Goal: Task Accomplishment & Management: Manage account settings

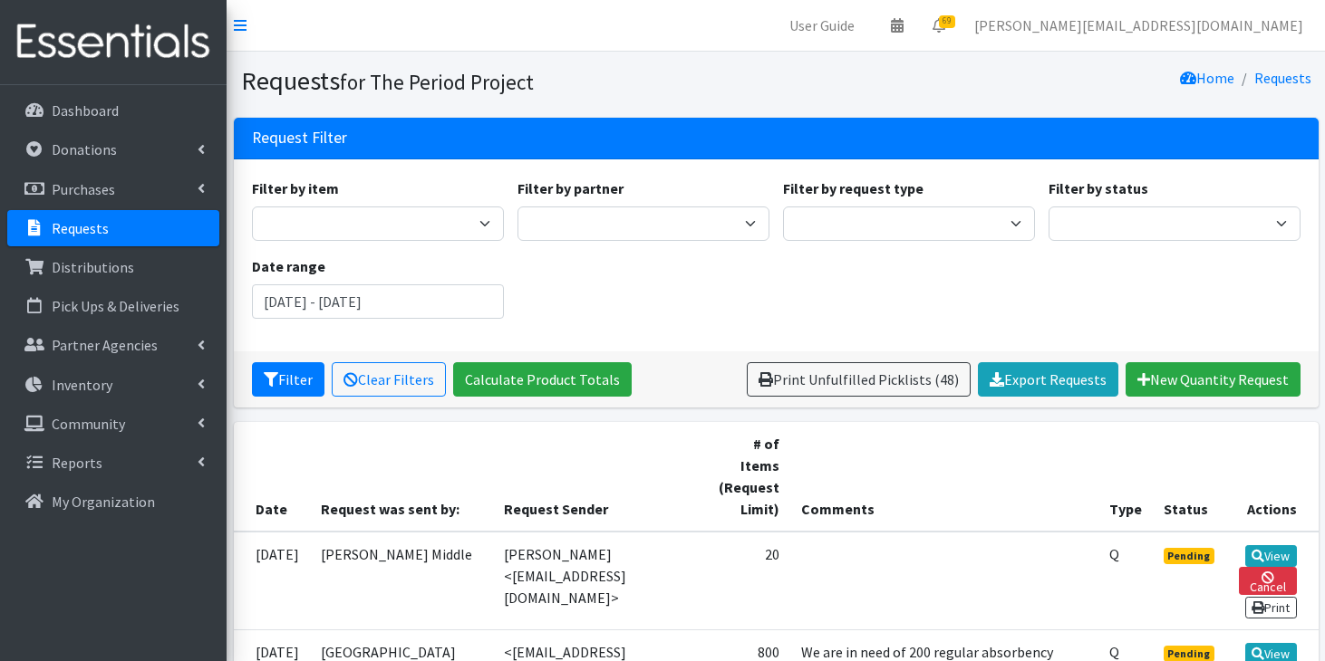
scroll to position [1508, 0]
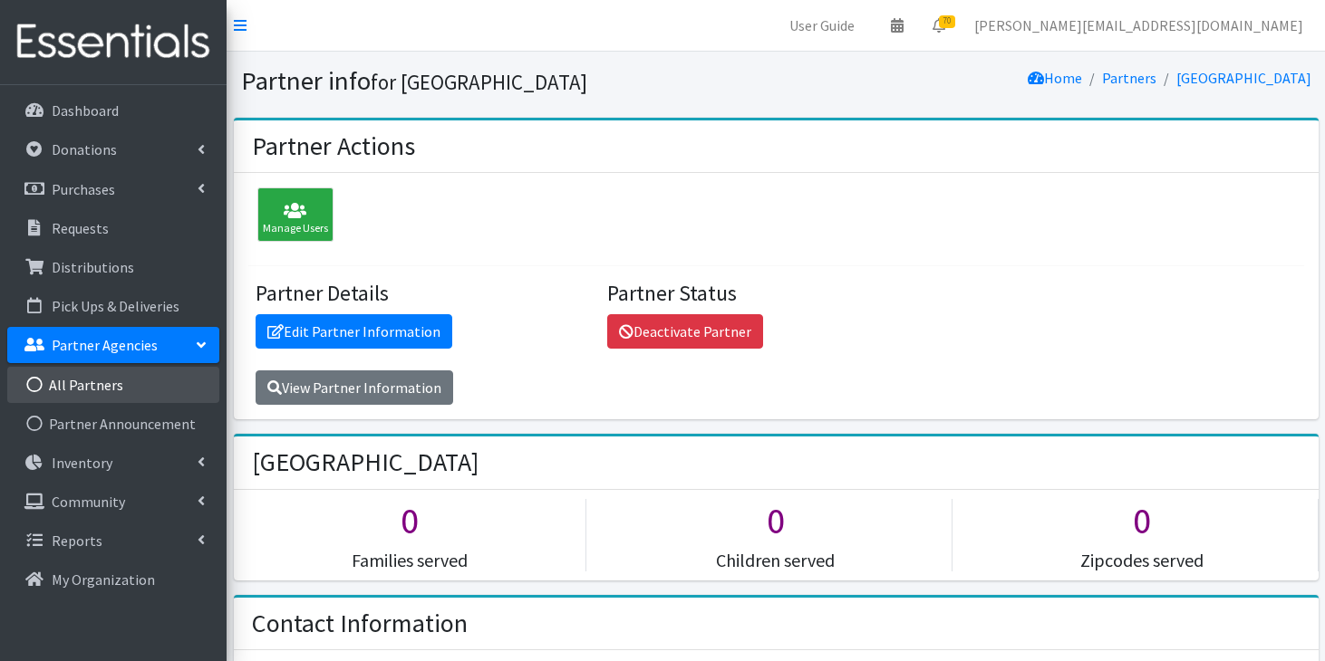
click at [140, 391] on link "All Partners" at bounding box center [113, 385] width 212 height 36
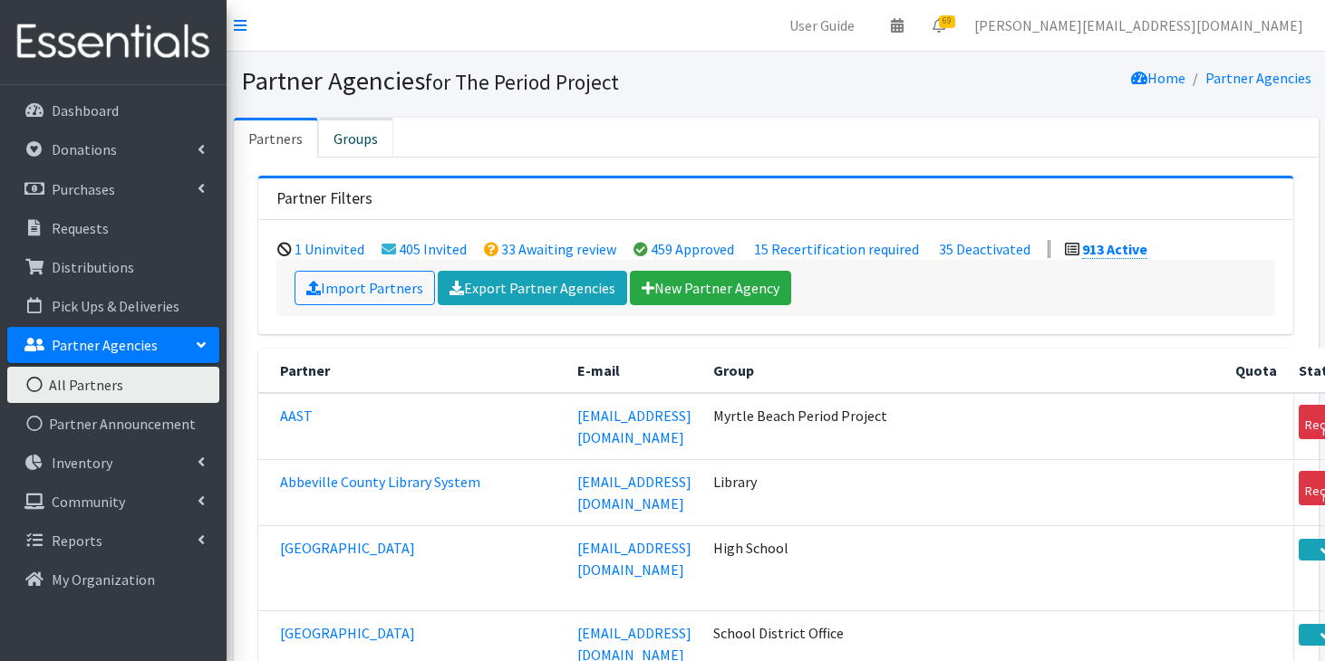
click at [359, 147] on link "Groups" at bounding box center [355, 138] width 75 height 40
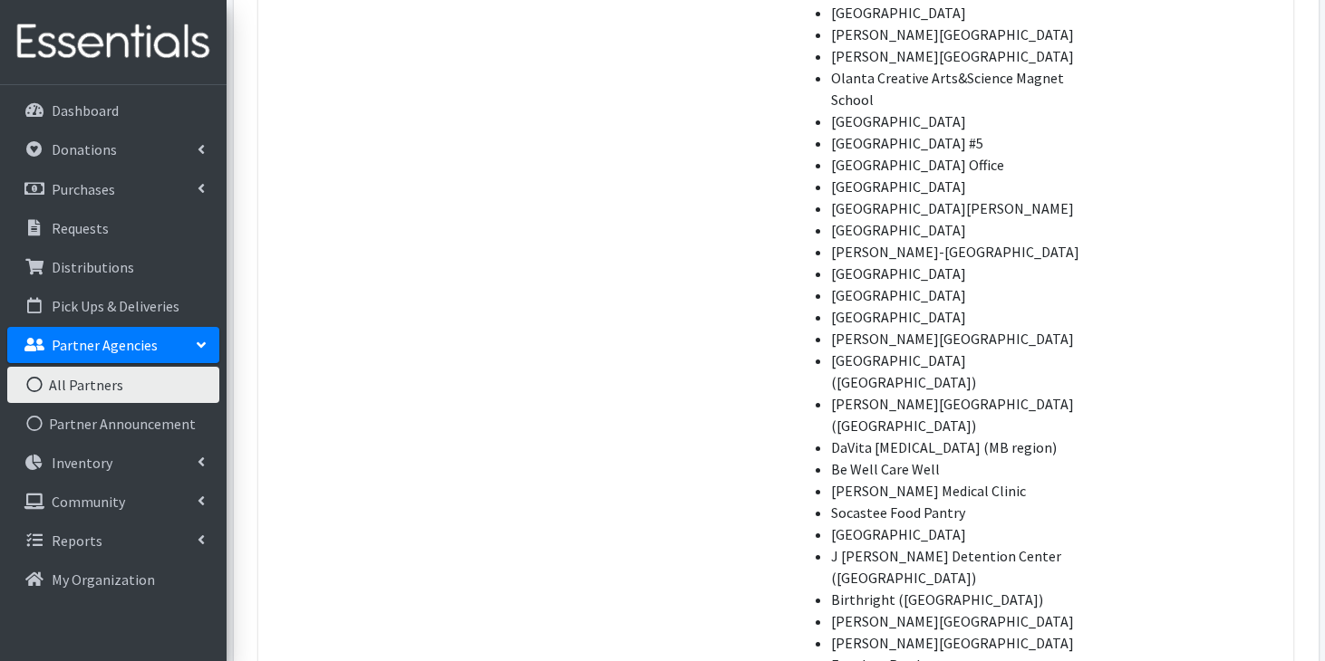
scroll to position [9555, 0]
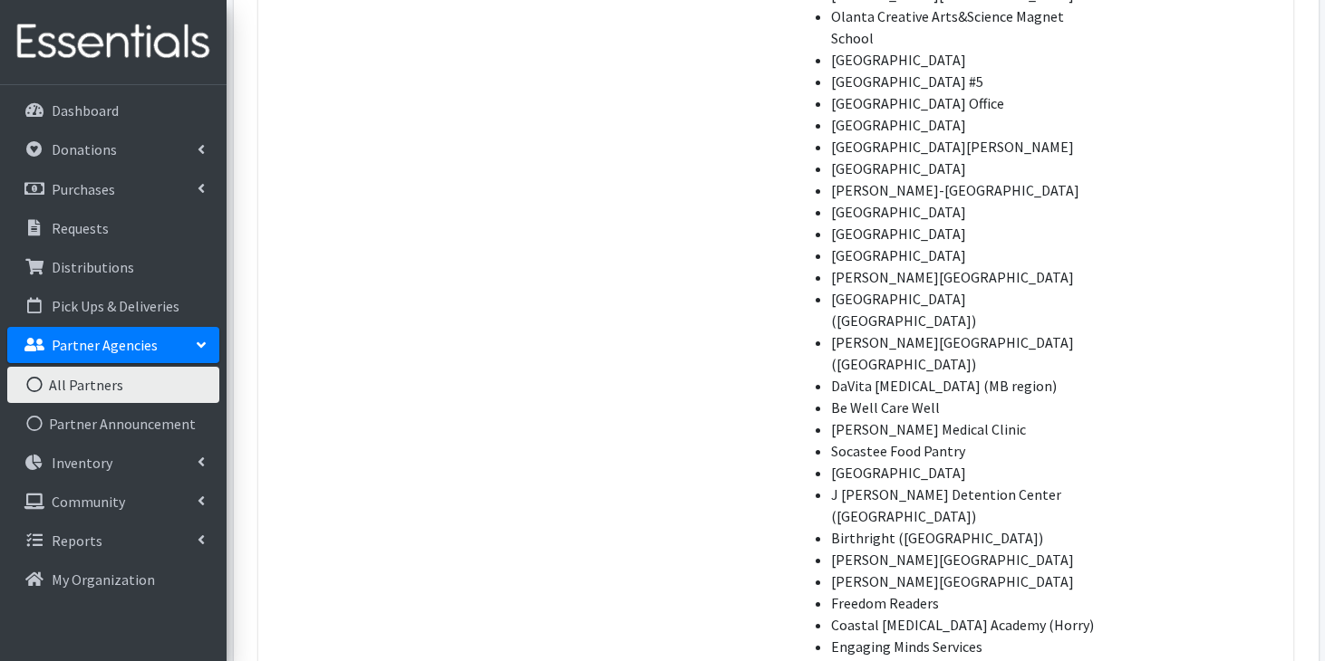
click at [138, 381] on link "All Partners" at bounding box center [113, 385] width 212 height 36
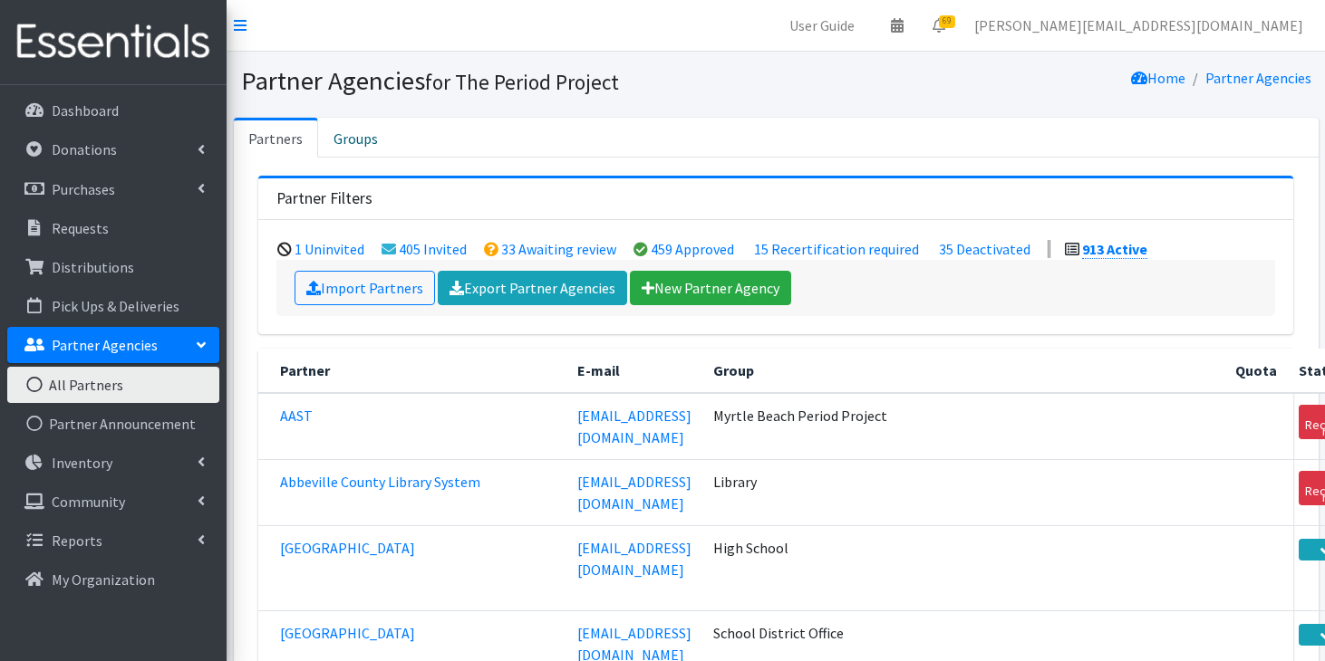
click at [356, 315] on div "1 Uninvited 405 Invited 33 Awaiting review 459 Approved 15 Recertification requ…" at bounding box center [775, 277] width 1035 height 114
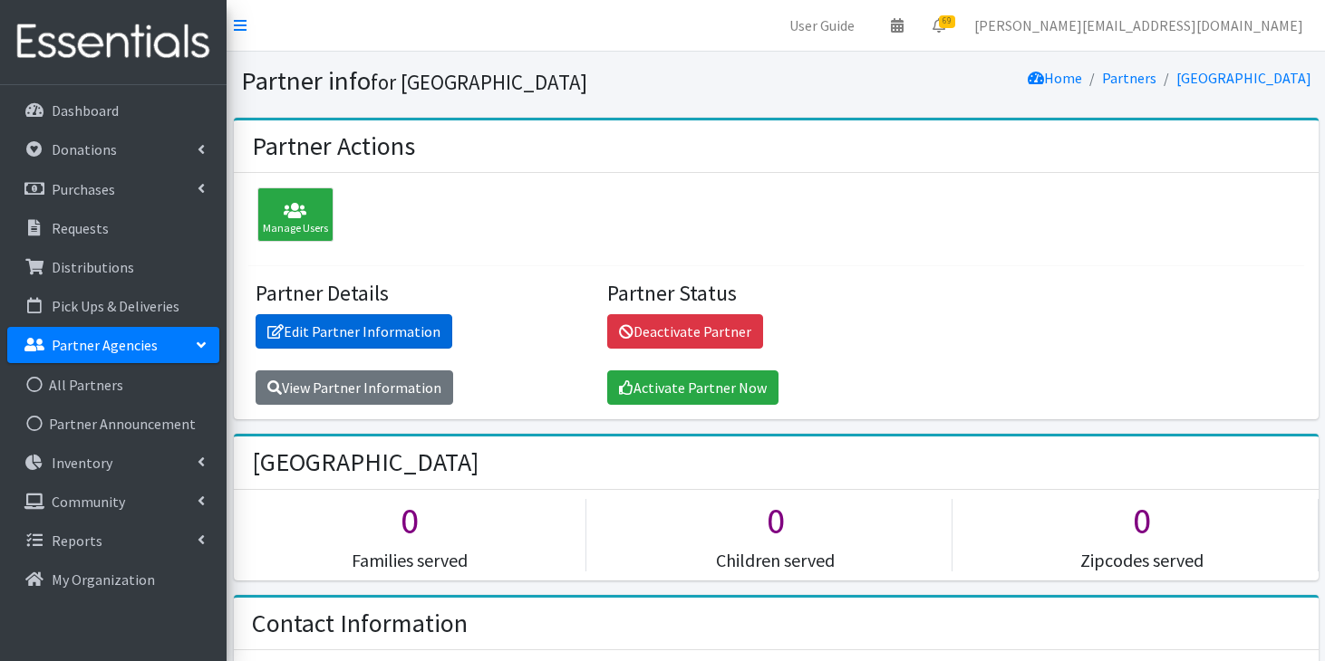
click at [403, 327] on link "Edit Partner Information" at bounding box center [354, 331] width 197 height 34
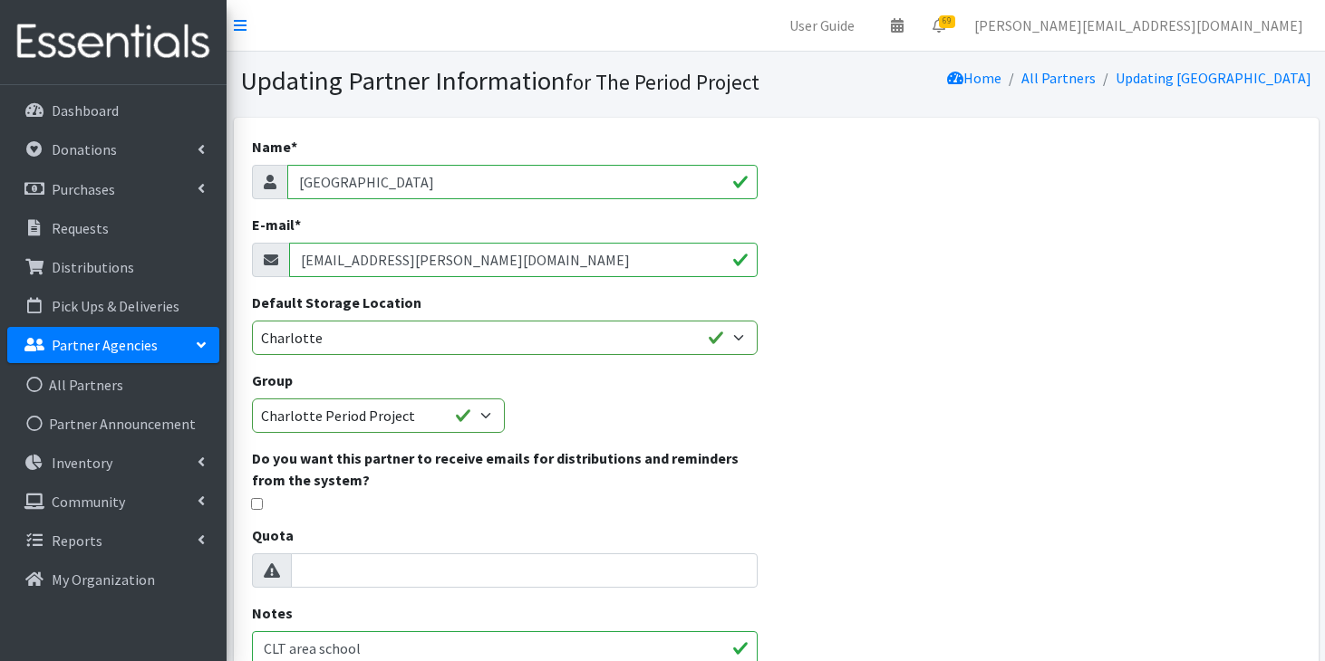
drag, startPoint x: 495, startPoint y: 263, endPoint x: 294, endPoint y: 265, distance: 200.3
click at [295, 264] on input "sarahh.caldwell@cms.k12.nc.us" at bounding box center [523, 260] width 469 height 34
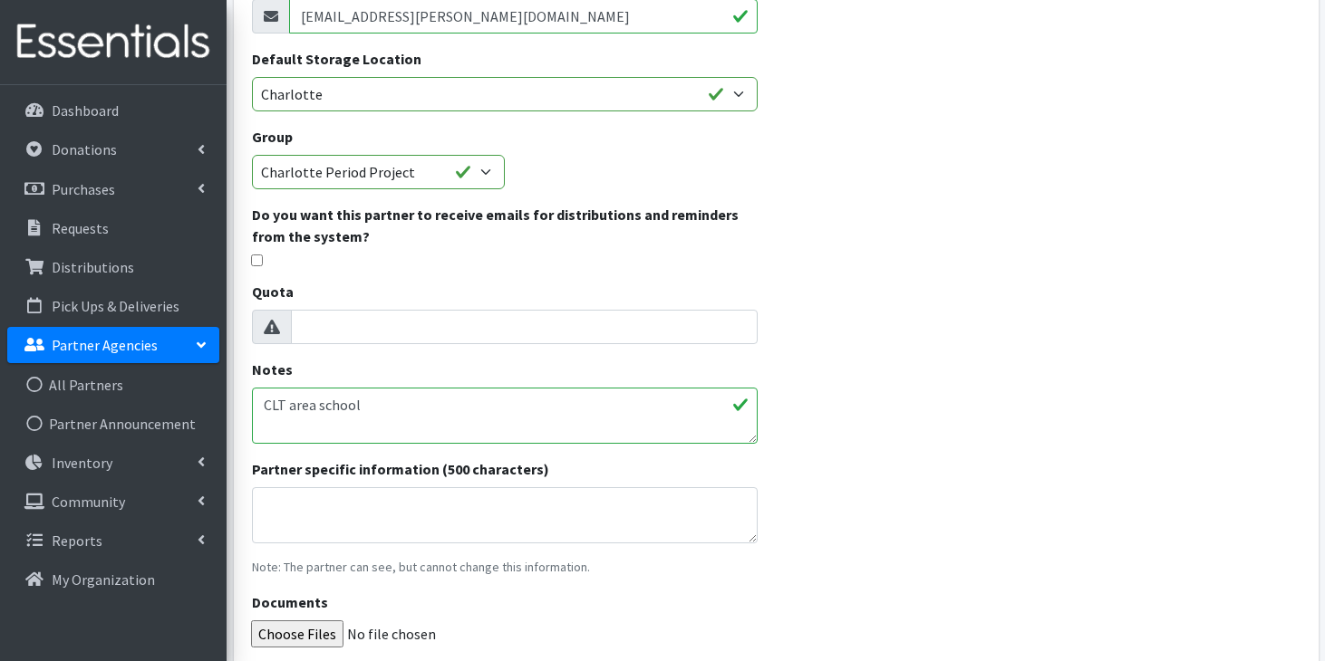
scroll to position [400, 0]
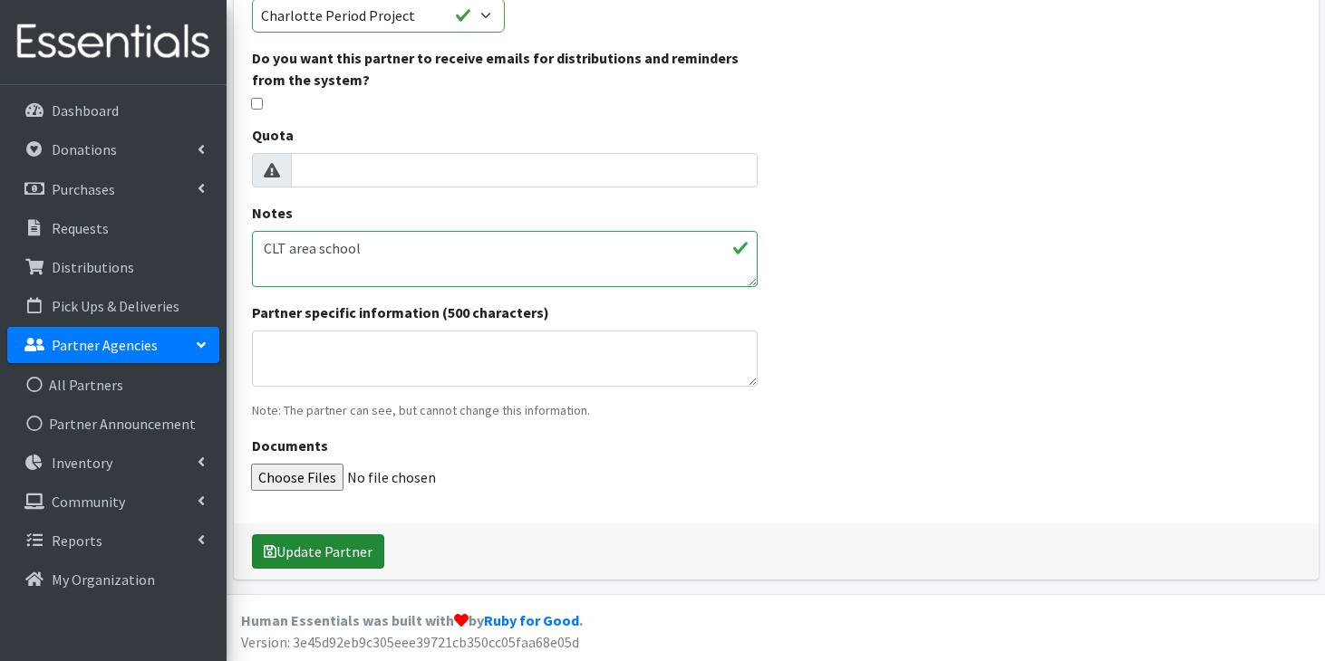
click at [300, 549] on button "Update Partner" at bounding box center [318, 552] width 132 height 34
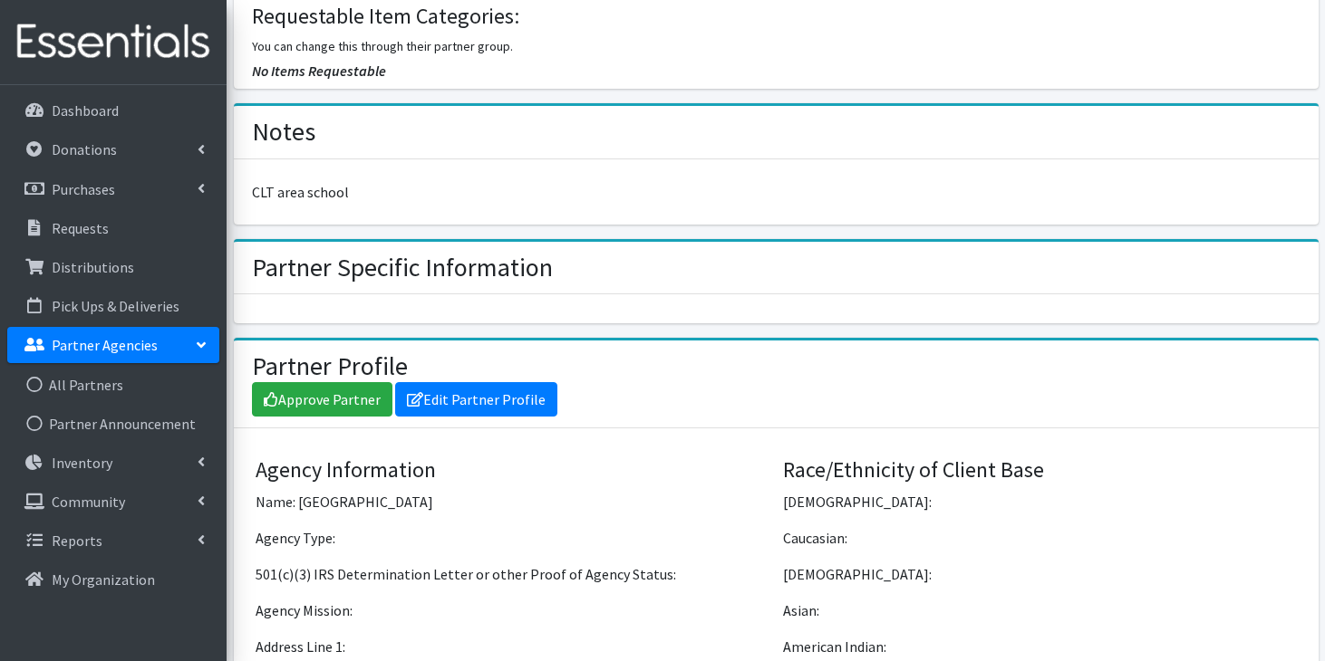
scroll to position [1027, 0]
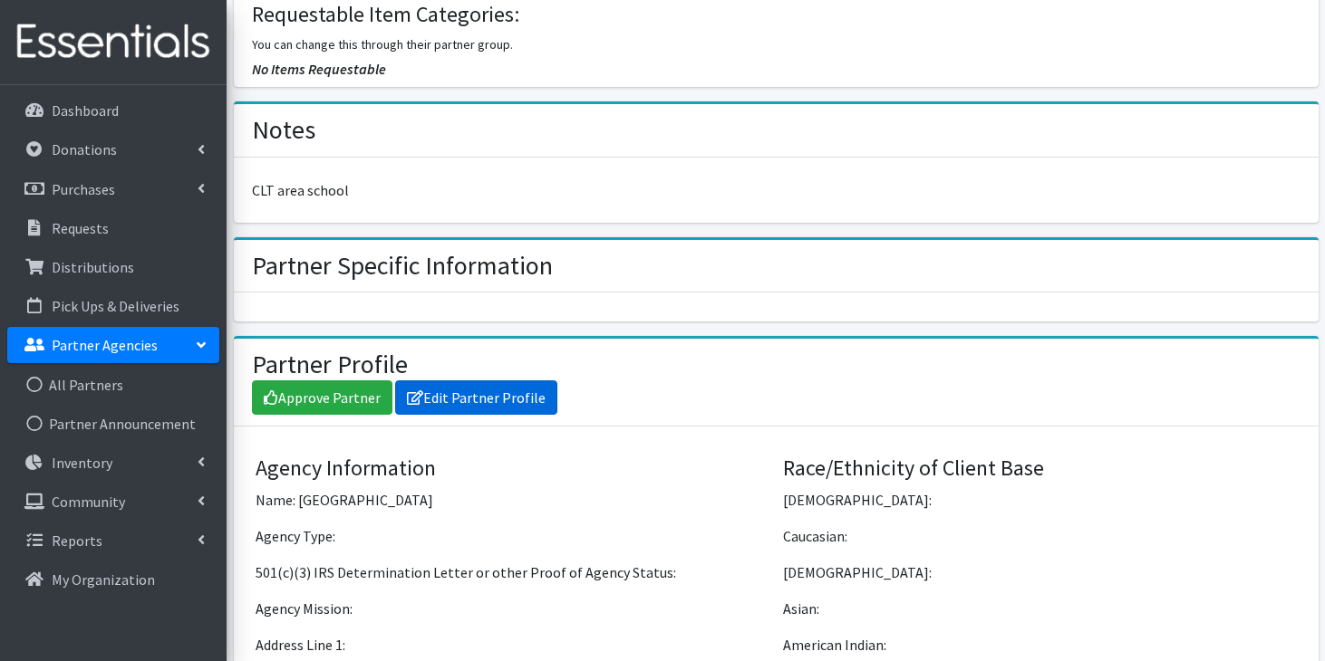
click at [430, 390] on link "Edit Partner Profile" at bounding box center [476, 398] width 162 height 34
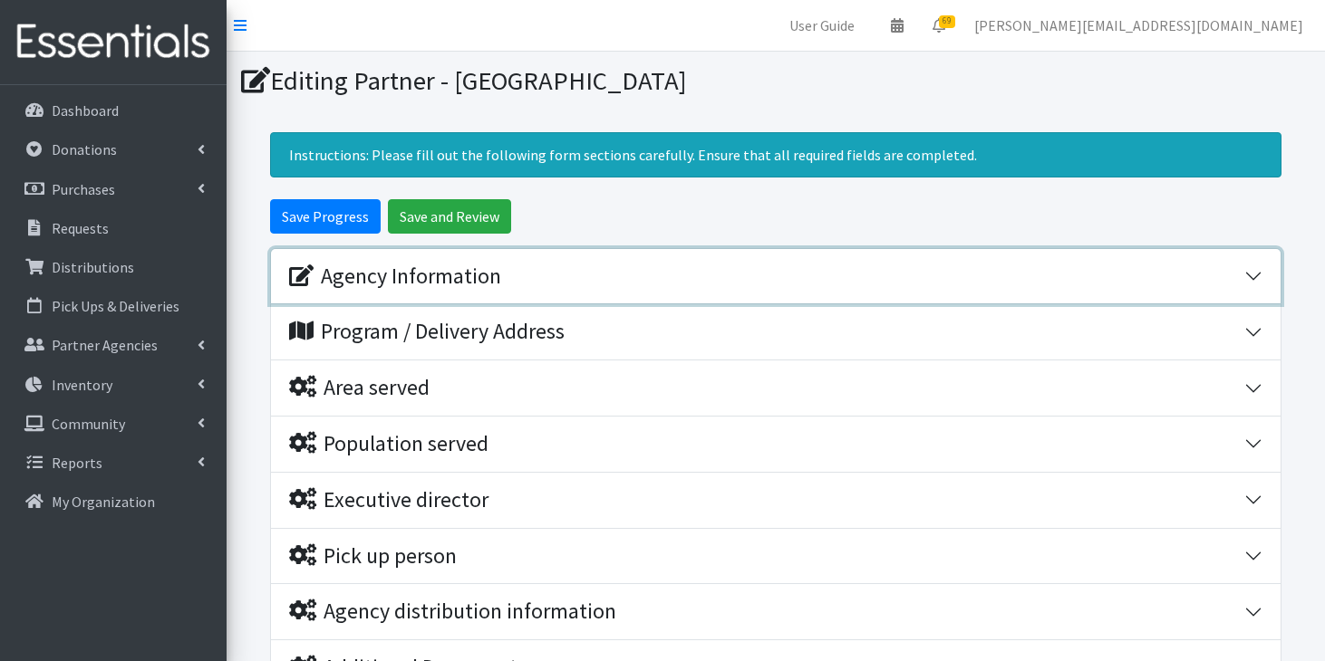
click at [481, 265] on div "Agency Information" at bounding box center [395, 277] width 212 height 26
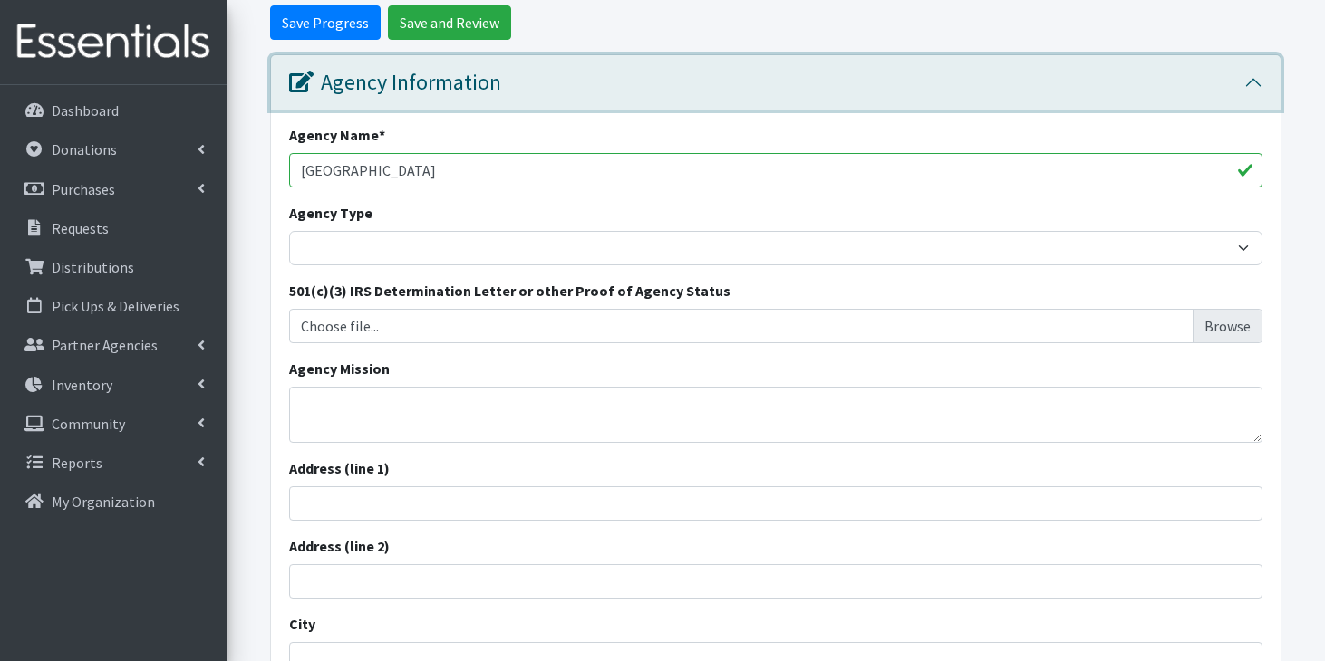
scroll to position [195, 0]
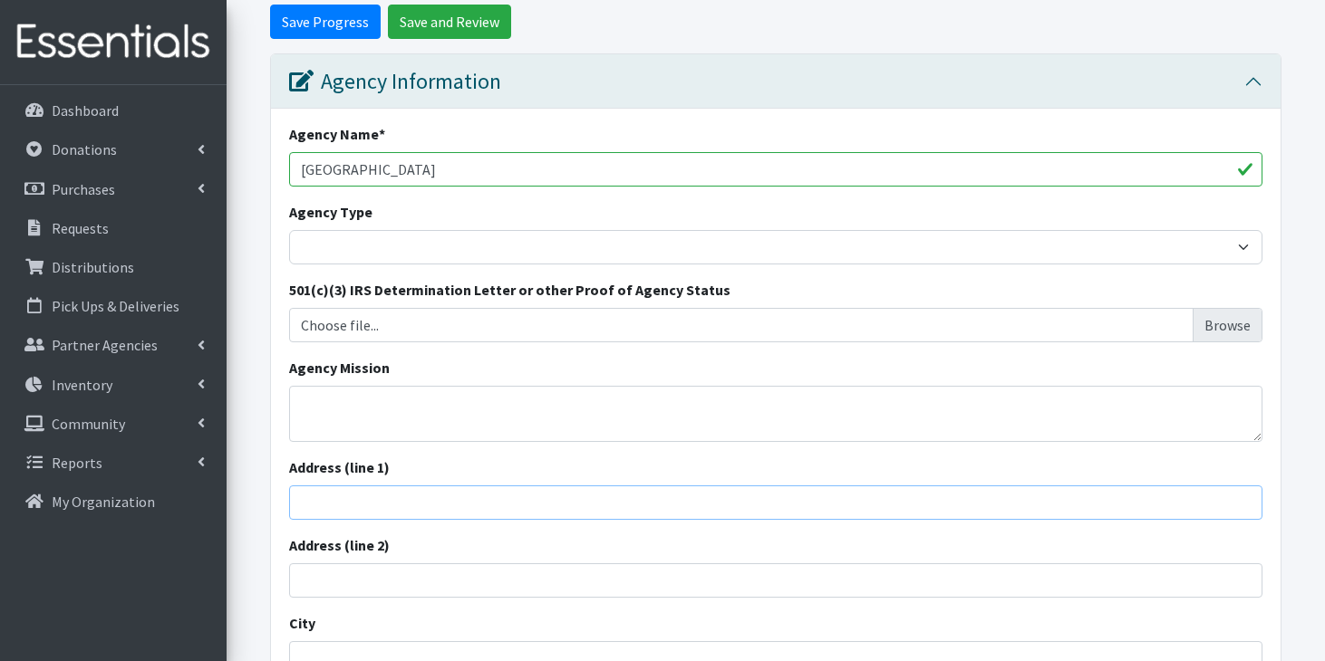
click at [398, 499] on input "Address (line 1)" at bounding box center [775, 503] width 973 height 34
paste input "[STREET_ADDRESS]"
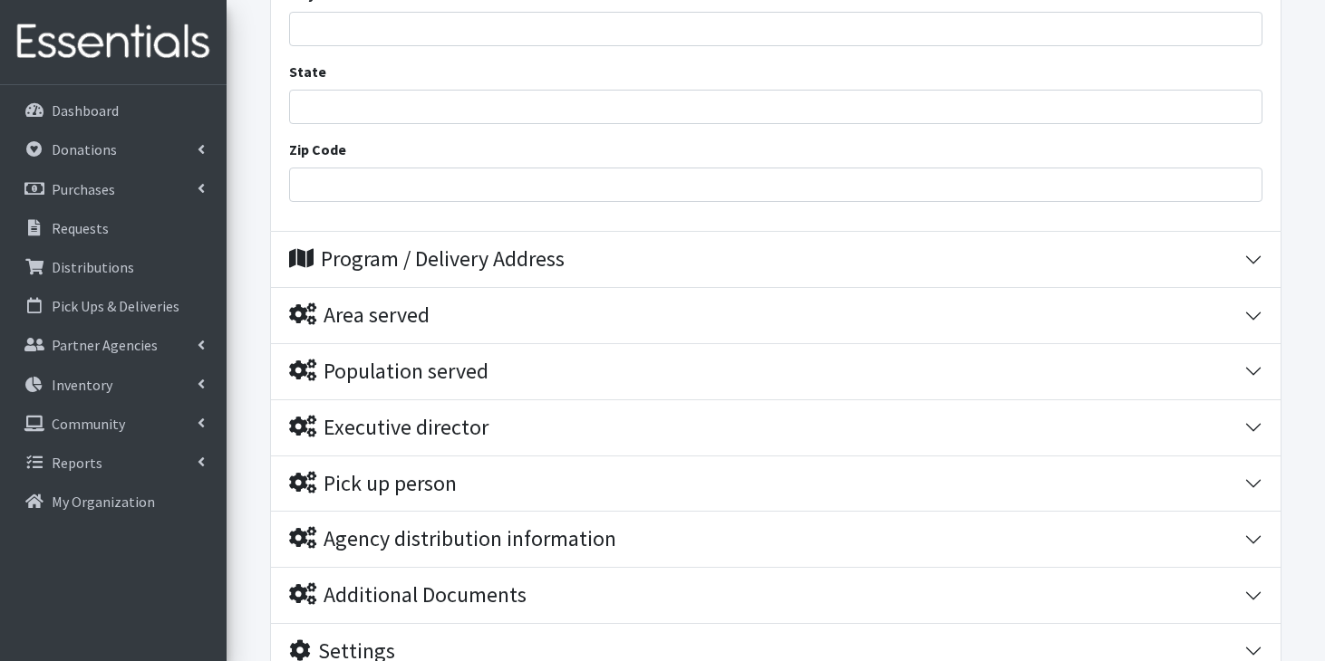
scroll to position [981, 0]
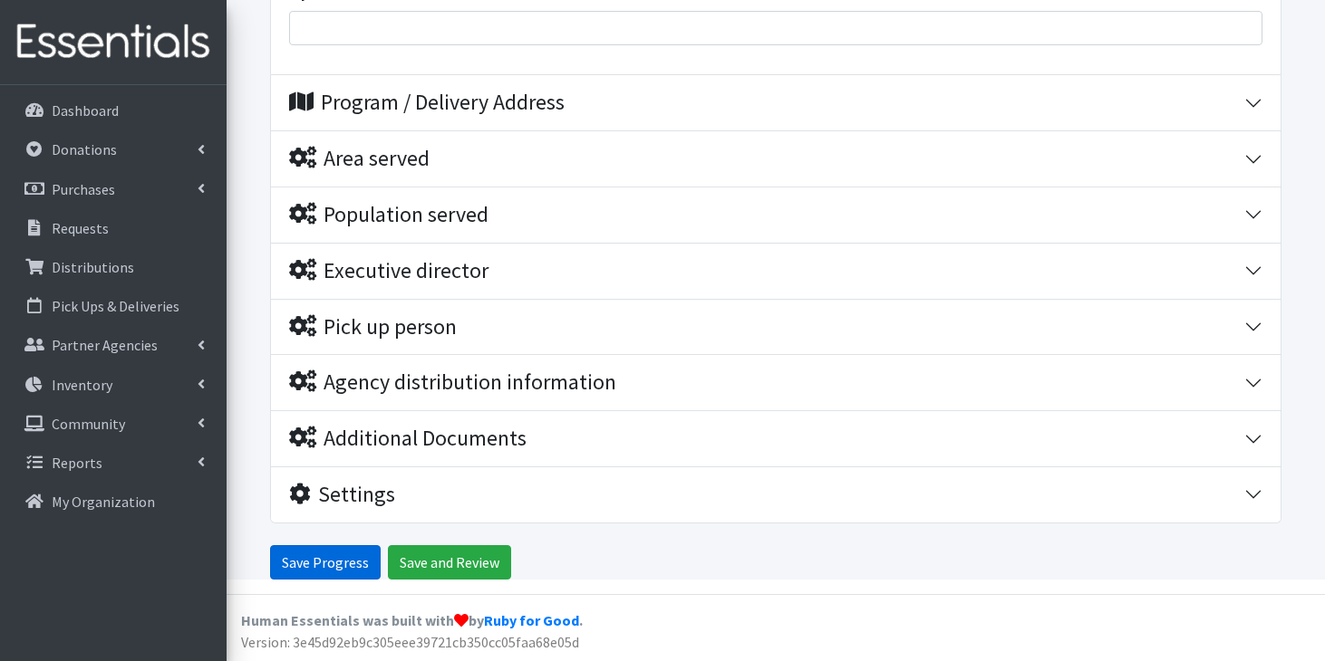
type input "[STREET_ADDRESS]"
click at [342, 560] on input "Save Progress" at bounding box center [325, 562] width 111 height 34
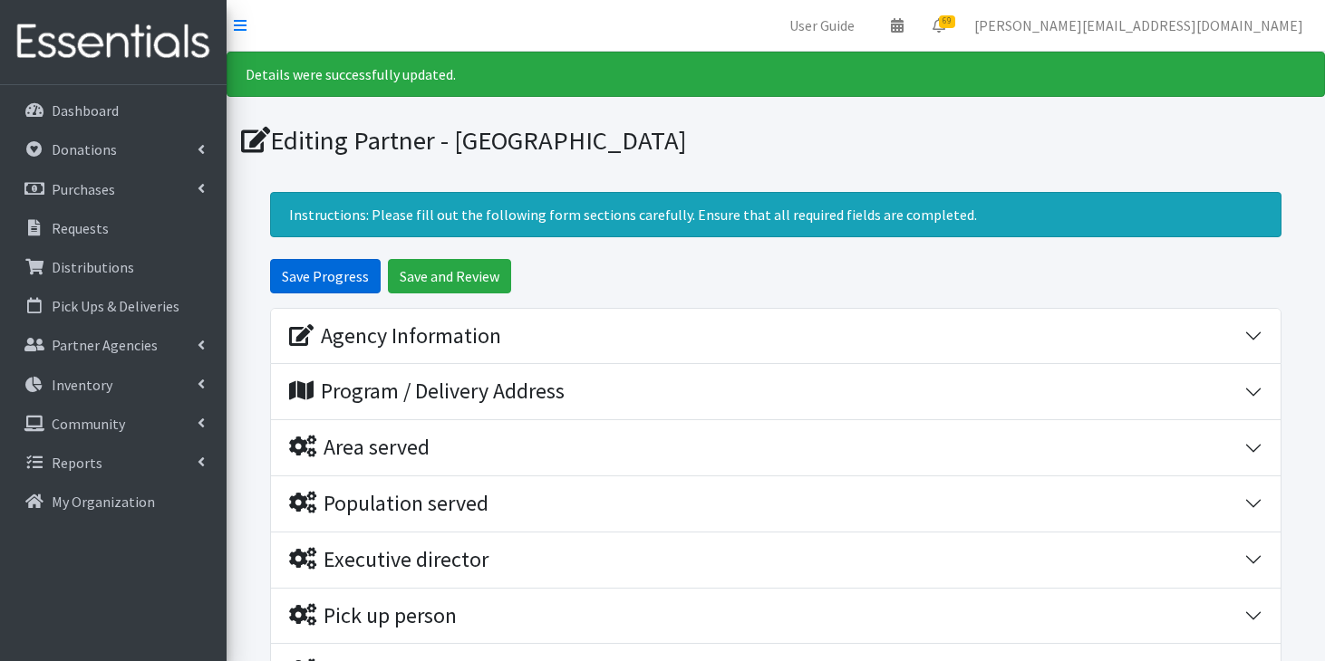
click at [350, 285] on input "Save Progress" at bounding box center [325, 276] width 111 height 34
click at [159, 352] on link "Partner Agencies" at bounding box center [113, 345] width 212 height 36
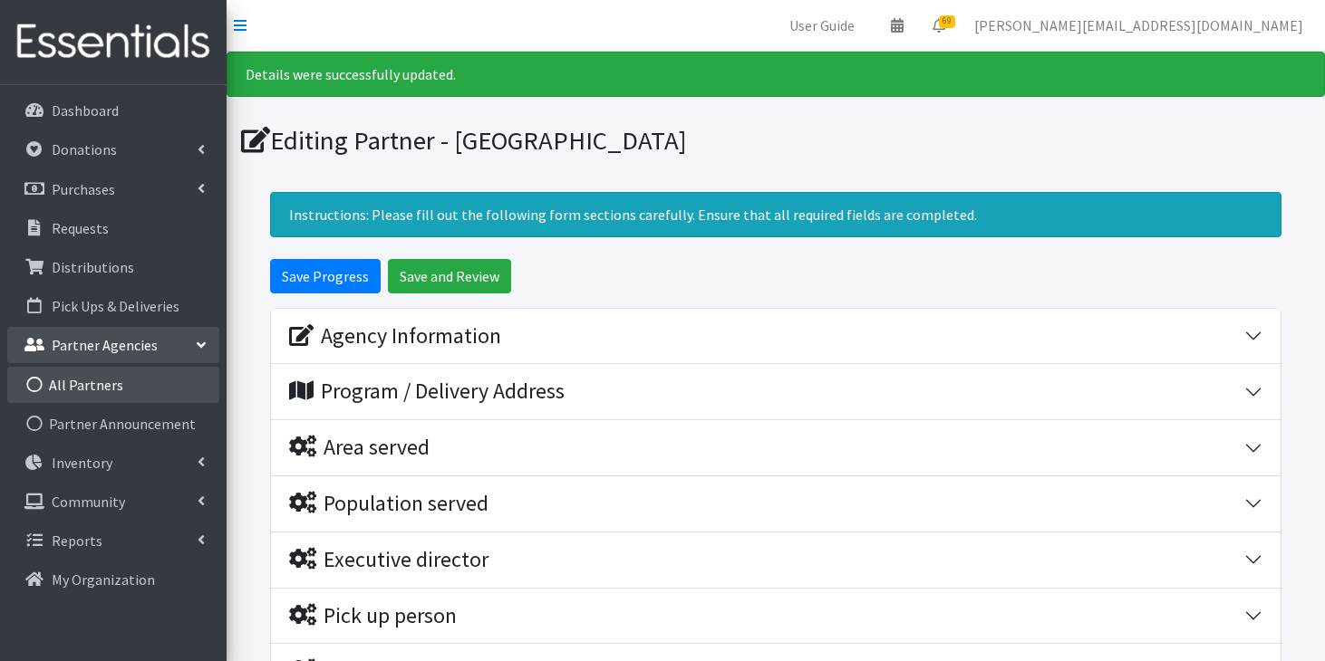
click at [100, 373] on link "All Partners" at bounding box center [113, 385] width 212 height 36
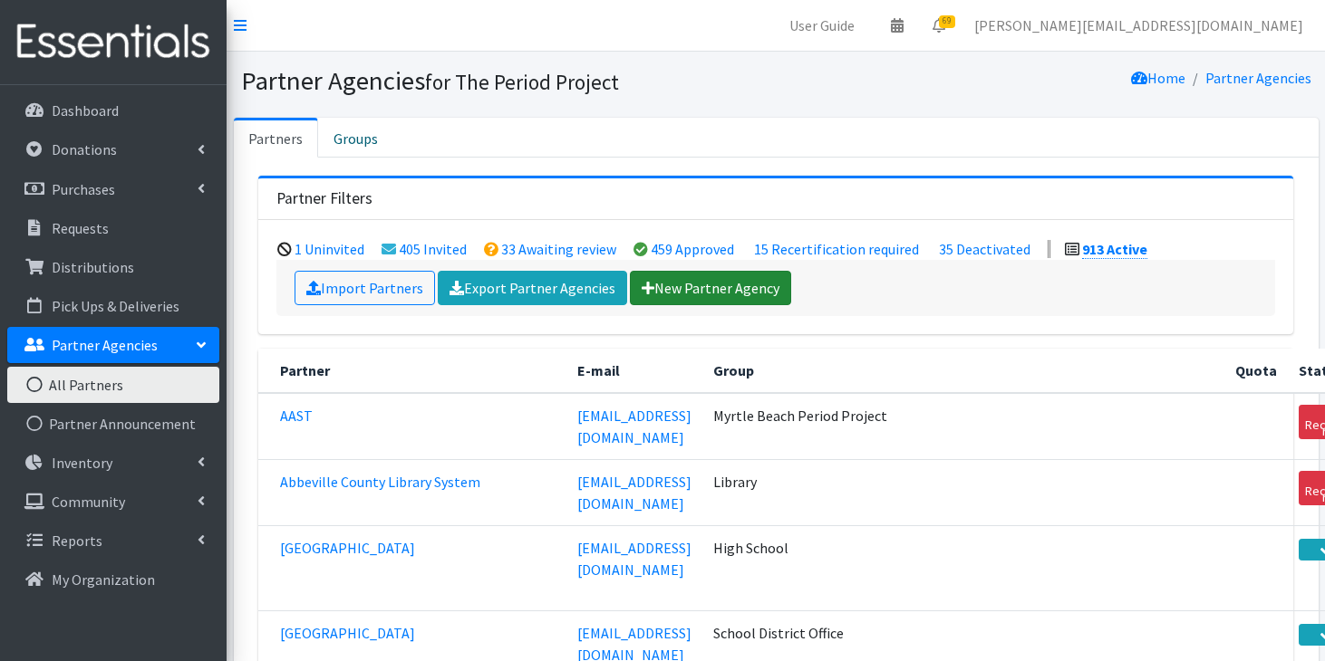
click at [711, 279] on link "New Partner Agency" at bounding box center [710, 288] width 161 height 34
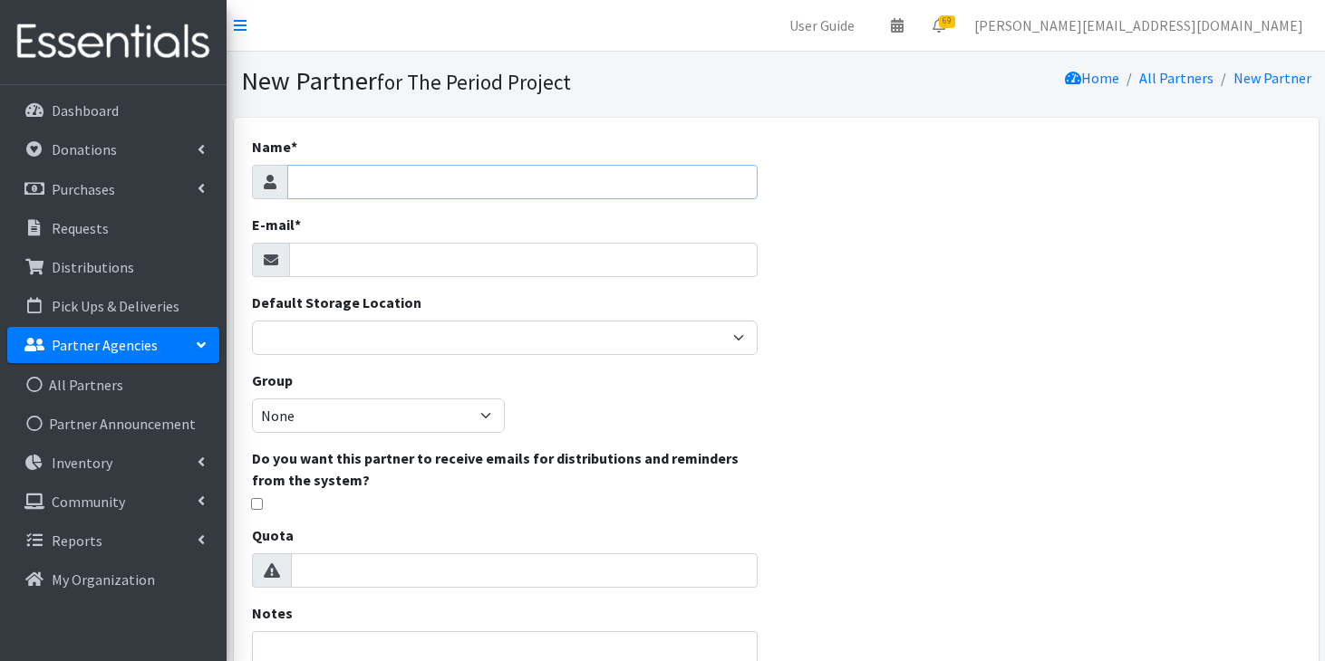
click at [623, 177] on input "Name *" at bounding box center [522, 182] width 471 height 34
type input "[GEOGRAPHIC_DATA] (CLT)"
click at [505, 256] on input "E-mail *" at bounding box center [523, 260] width 469 height 34
paste input "[PERSON_NAME] <[PERSON_NAME][EMAIL_ADDRESS][PERSON_NAME][DOMAIN_NAME]>"
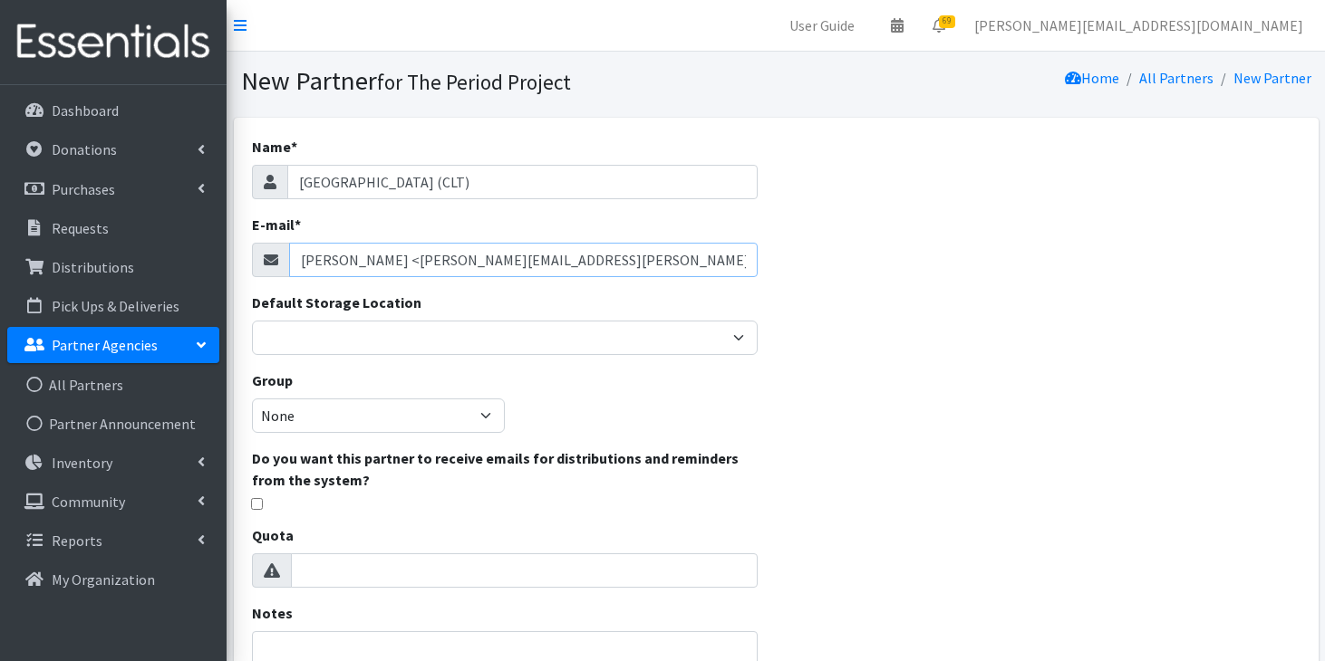
drag, startPoint x: 505, startPoint y: 256, endPoint x: 448, endPoint y: 256, distance: 56.2
click at [448, 256] on input "[PERSON_NAME] <[PERSON_NAME][EMAIL_ADDRESS][PERSON_NAME][DOMAIN_NAME]>" at bounding box center [523, 260] width 469 height 34
click at [421, 265] on input "[PERSON_NAME] <[PERSON_NAME][EMAIL_ADDRESS][PERSON_NAME][DOMAIN_NAME]>" at bounding box center [523, 260] width 469 height 34
drag, startPoint x: 416, startPoint y: 258, endPoint x: 284, endPoint y: 265, distance: 132.4
click at [284, 265] on div "Brown, Cortlyn W <Cortlyn.Brown@advocatehealth.org>" at bounding box center [505, 260] width 506 height 34
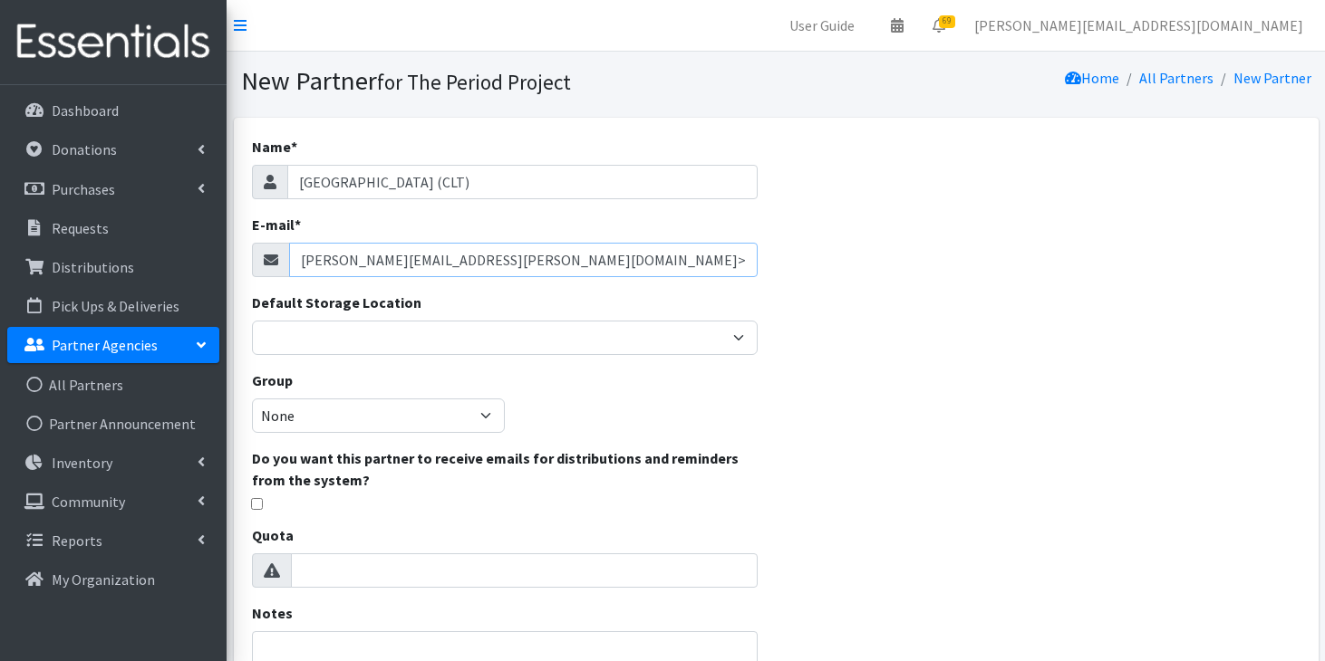
click at [535, 263] on input "Cortlyn.Brown@advocatehealth.org>" at bounding box center [523, 260] width 469 height 34
type input "Cortlyn.Brown@advocatehealth.org"
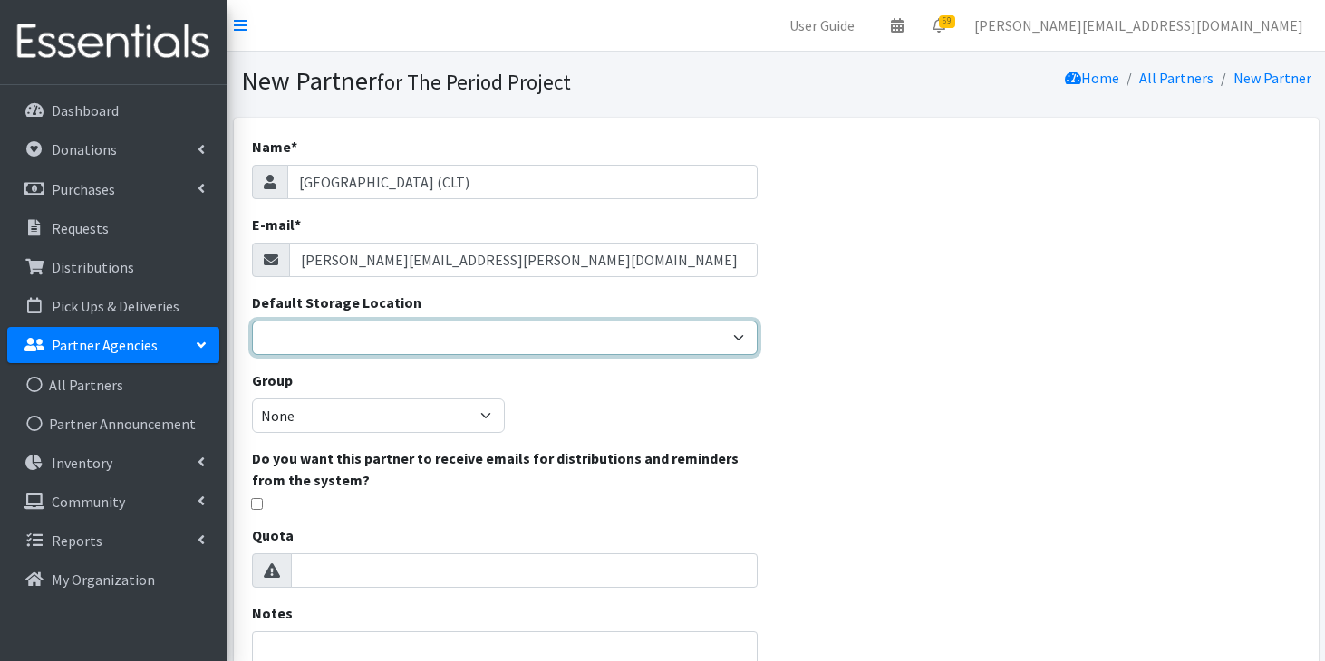
click at [464, 333] on select "Anderson HPP Atlanta, GA Charleston Charlotte Clemson University Columbia chapt…" at bounding box center [505, 338] width 506 height 34
select select "268"
click at [252, 321] on select "Anderson HPP Atlanta, GA Charleston Charlotte Clemson University Columbia chapt…" at bounding box center [505, 338] width 506 height 34
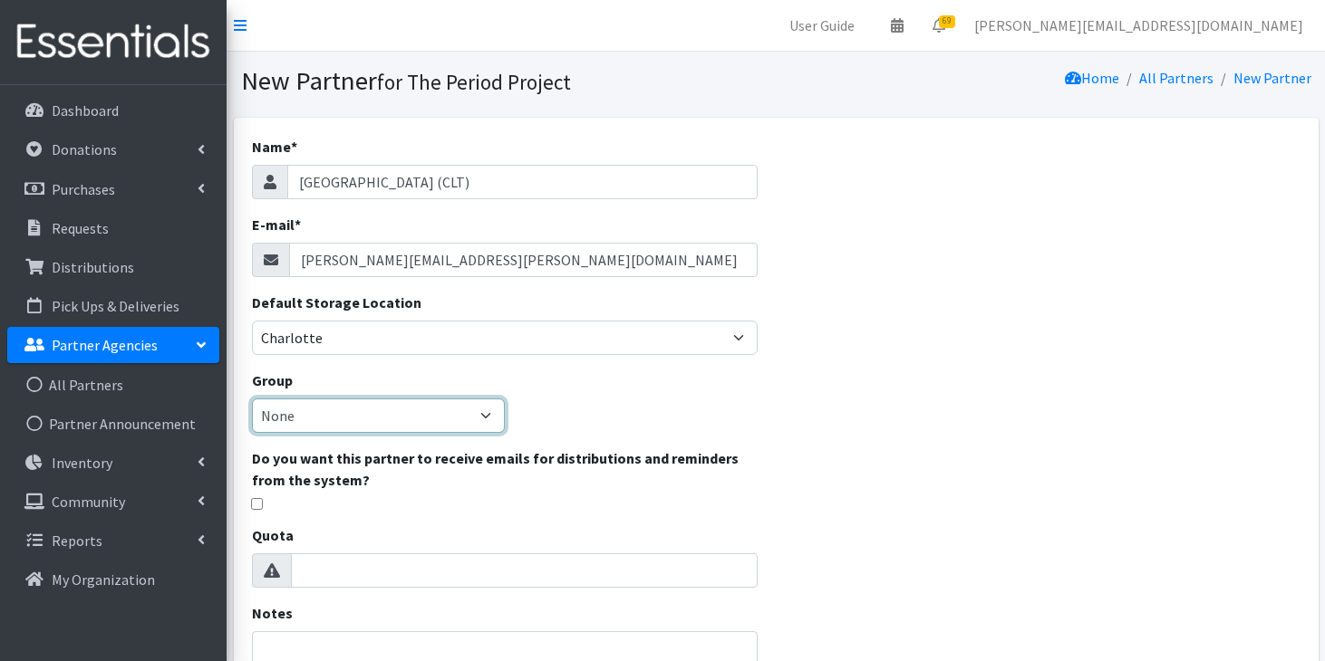
click at [458, 416] on select "None Middle School High School Elementary School Unsheltered Support Head Start…" at bounding box center [378, 416] width 253 height 34
select select "86"
click at [252, 399] on select "None Middle School High School Elementary School Unsheltered Support Head Start…" at bounding box center [378, 416] width 253 height 34
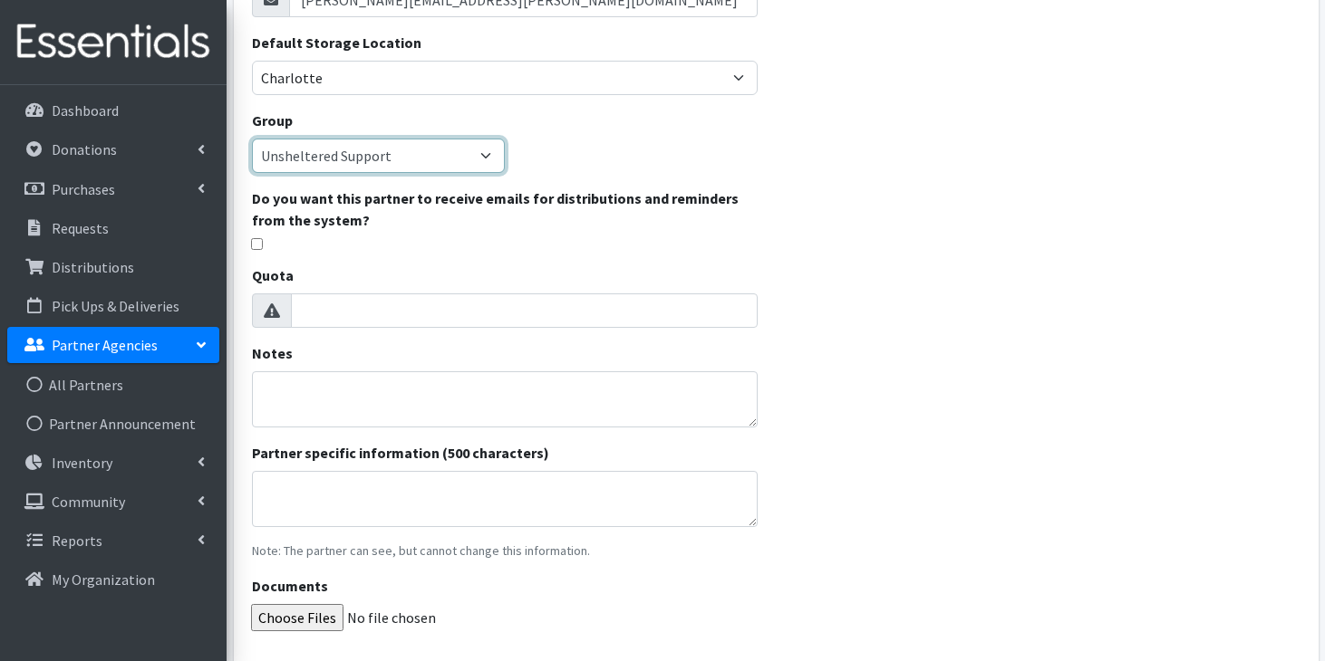
scroll to position [285, 0]
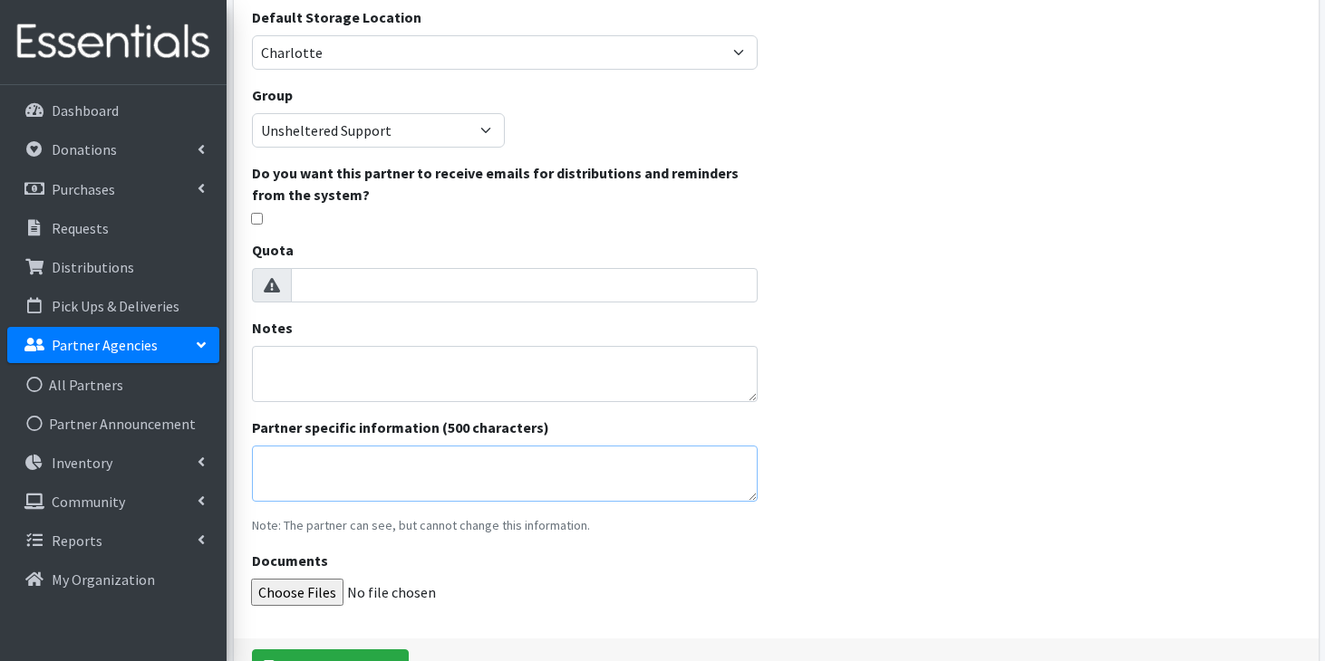
click at [476, 478] on textarea "Partner specific information (500 characters)" at bounding box center [505, 474] width 506 height 56
paste textarea "Brown, Cortlyn W <"
paste textarea "My name is Dr. Cortlyn Brown and I am the Medical Director of a new street medi…"
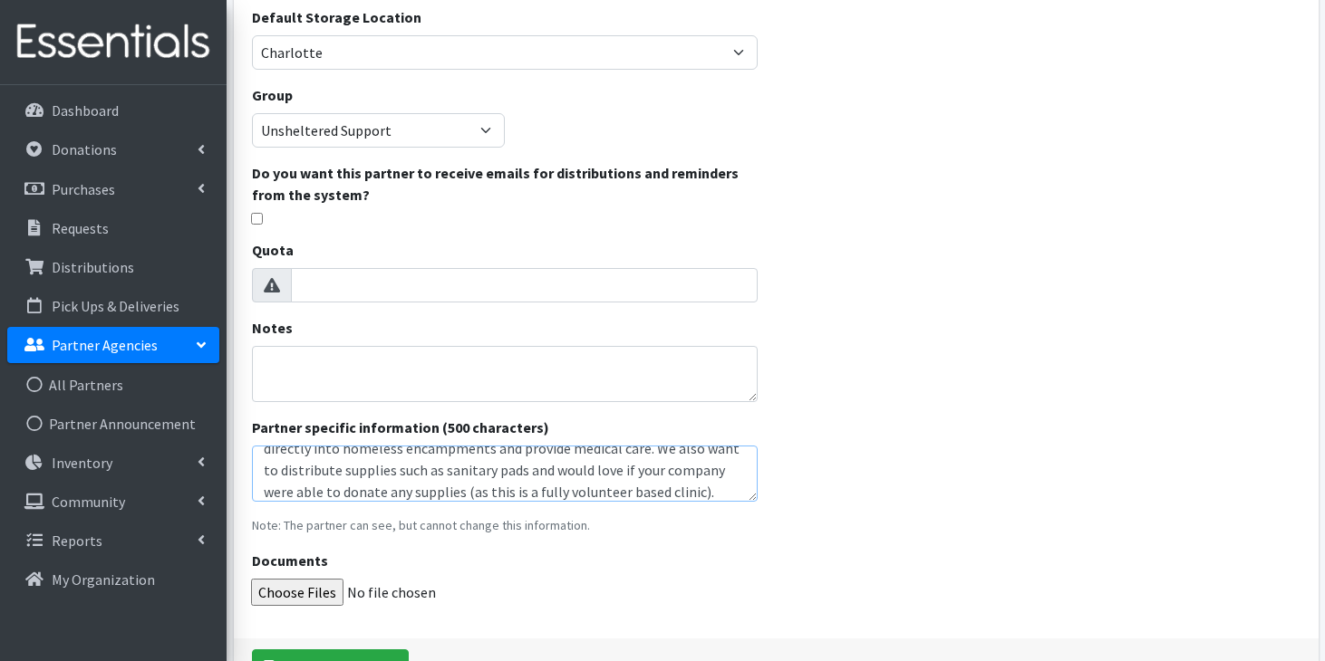
scroll to position [400, 0]
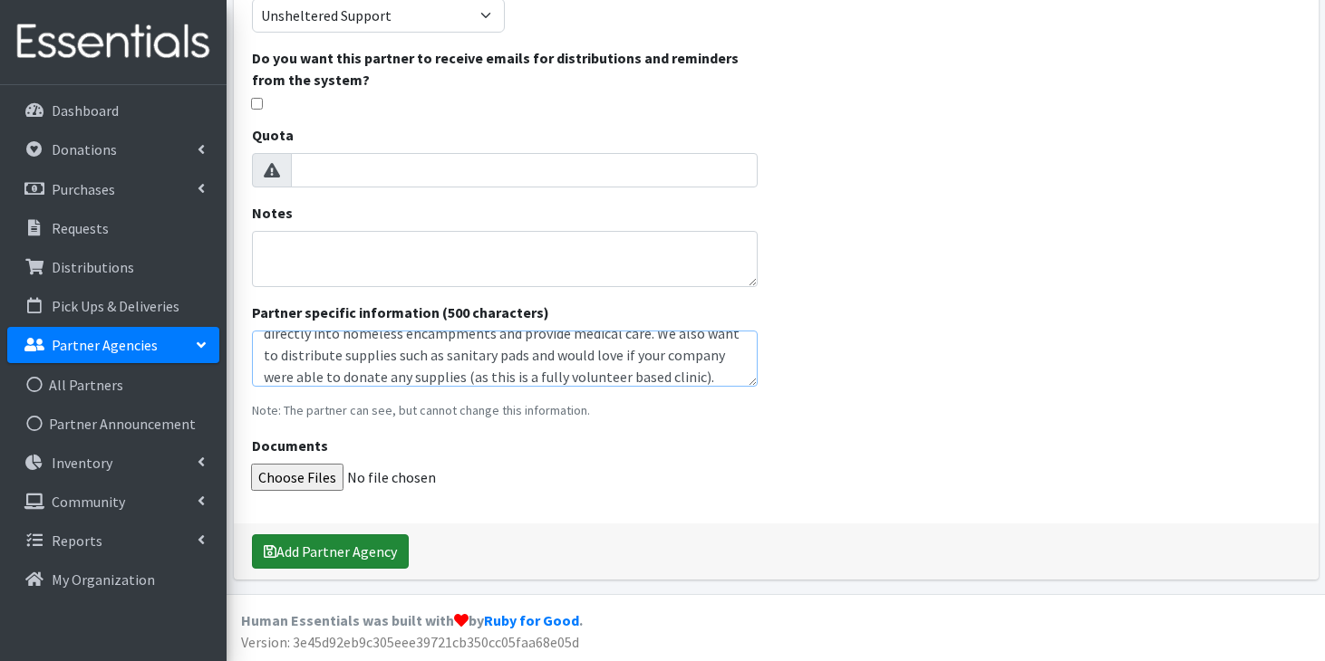
type textarea "Brown, Cortlyn W: My name is Dr. Cortlyn Brown and I am the Medical Director of…"
click at [309, 561] on button "Add Partner Agency" at bounding box center [330, 552] width 157 height 34
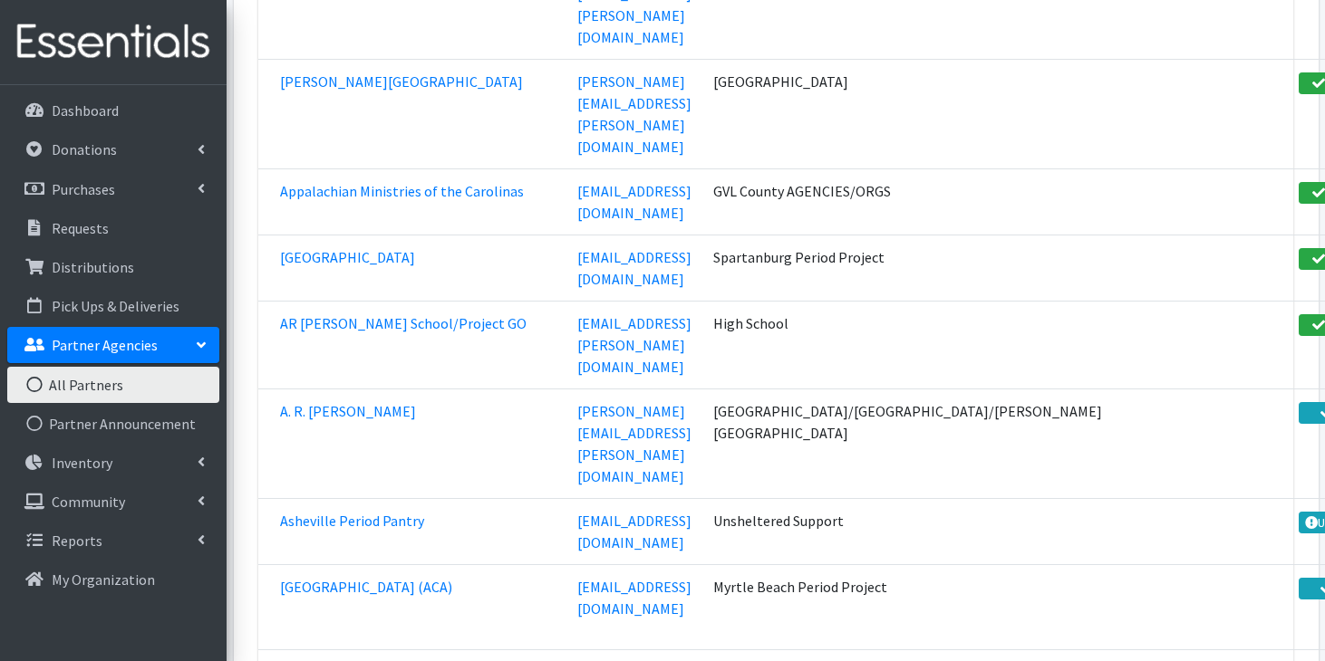
scroll to position [2990, 0]
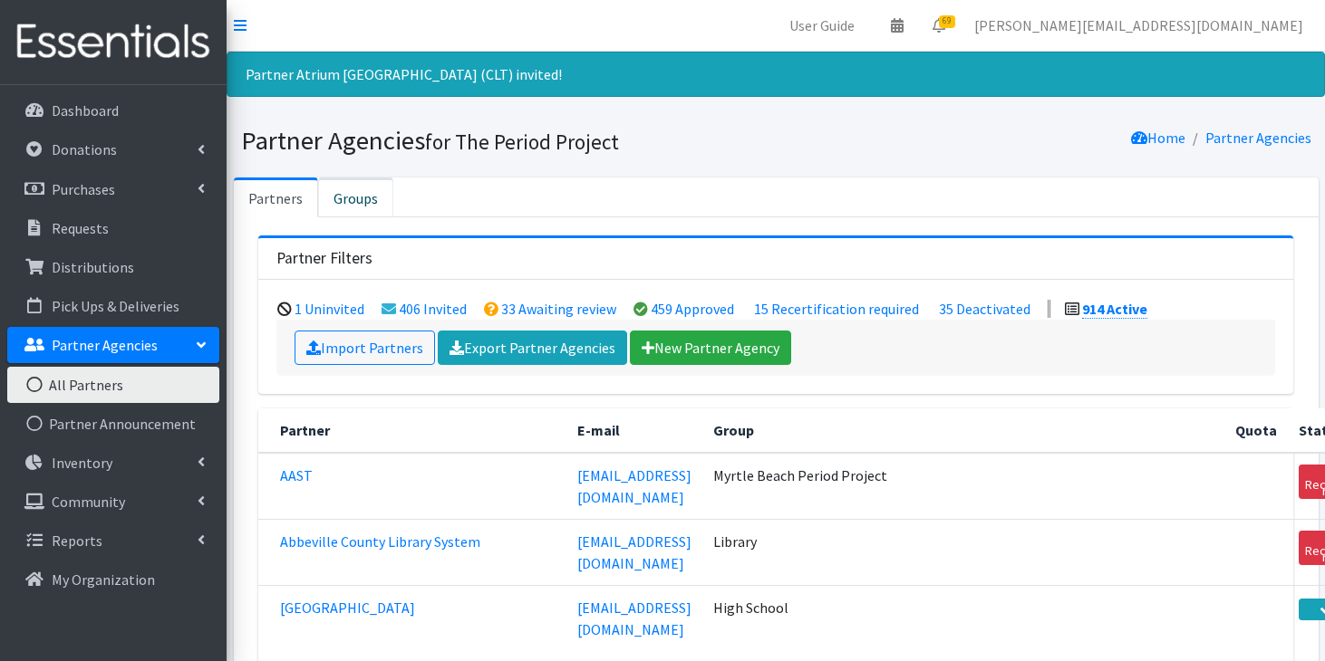
click at [371, 196] on link "Groups" at bounding box center [355, 198] width 75 height 40
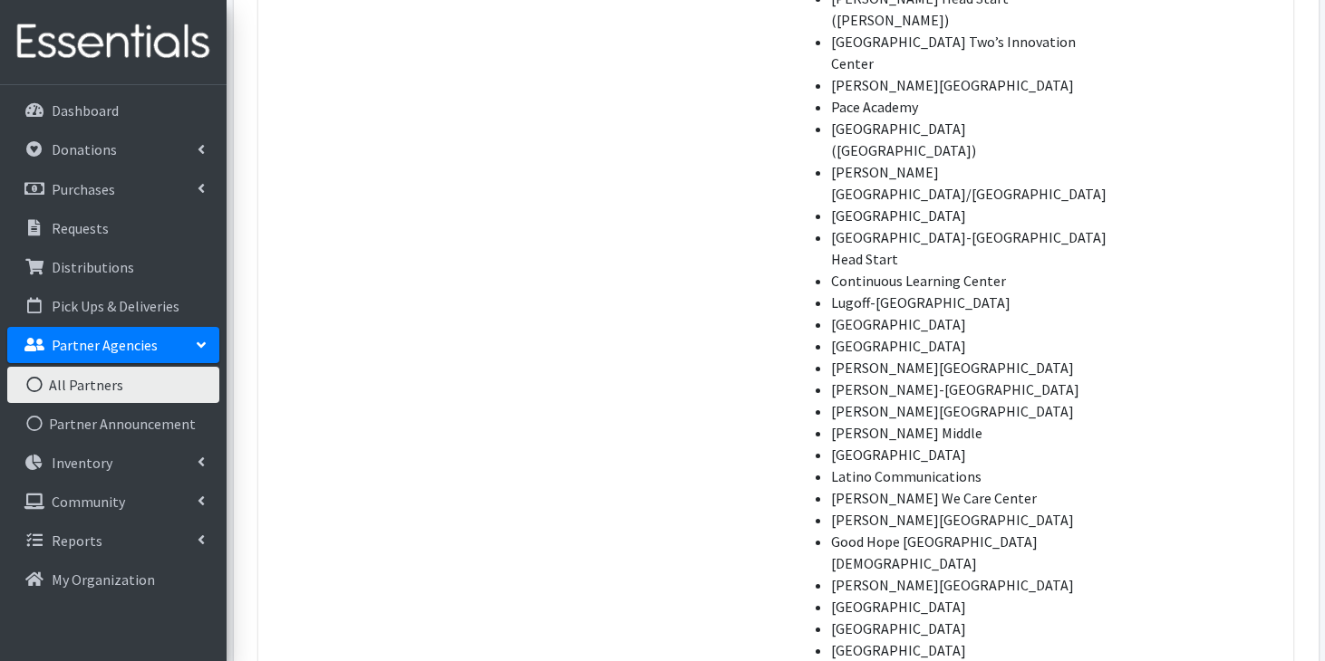
scroll to position [11867, 0]
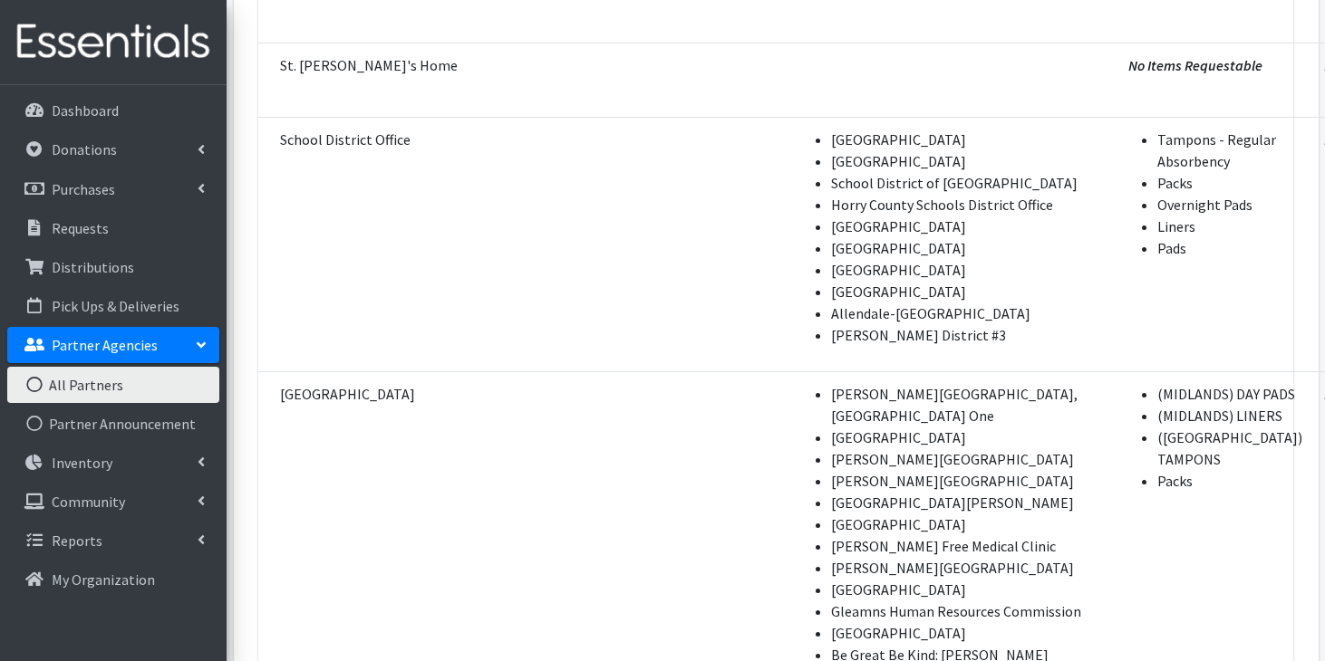
click at [106, 388] on link "All Partners" at bounding box center [113, 385] width 212 height 36
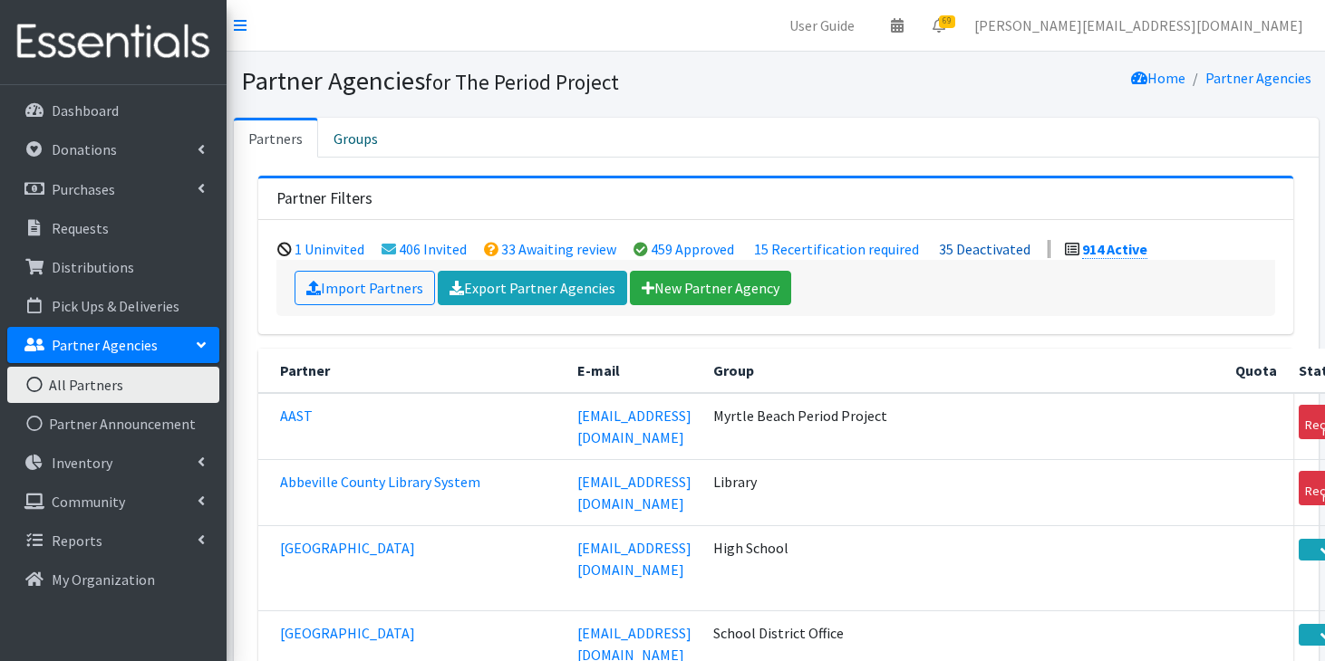
click at [992, 249] on link "35 Deactivated" at bounding box center [985, 249] width 92 height 18
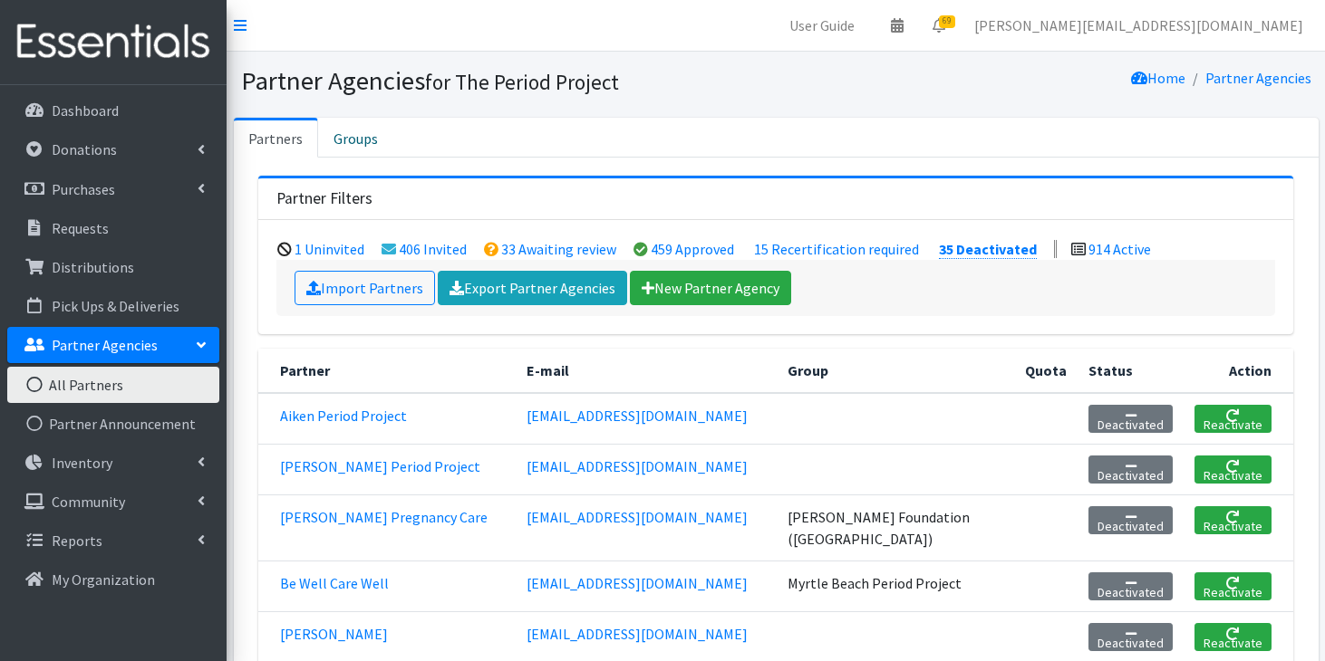
click at [272, 130] on link "Partners" at bounding box center [276, 138] width 84 height 40
click at [698, 248] on link "459 Approved" at bounding box center [692, 249] width 83 height 18
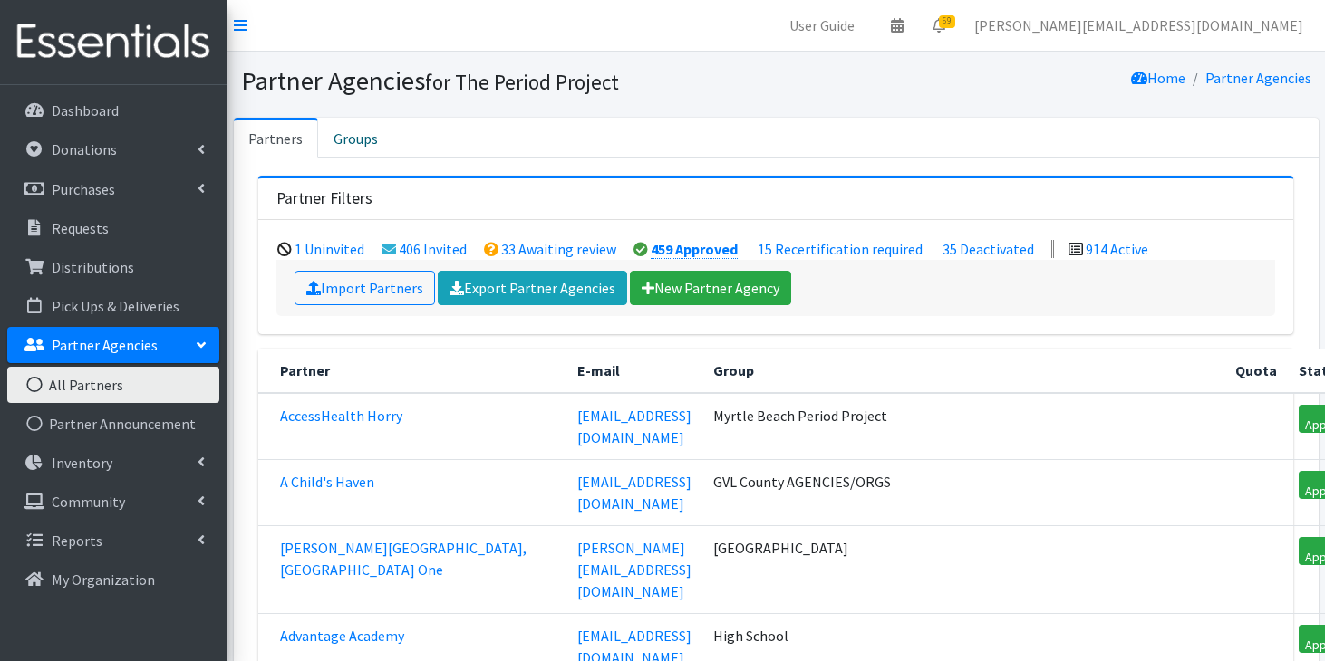
scroll to position [8579, 0]
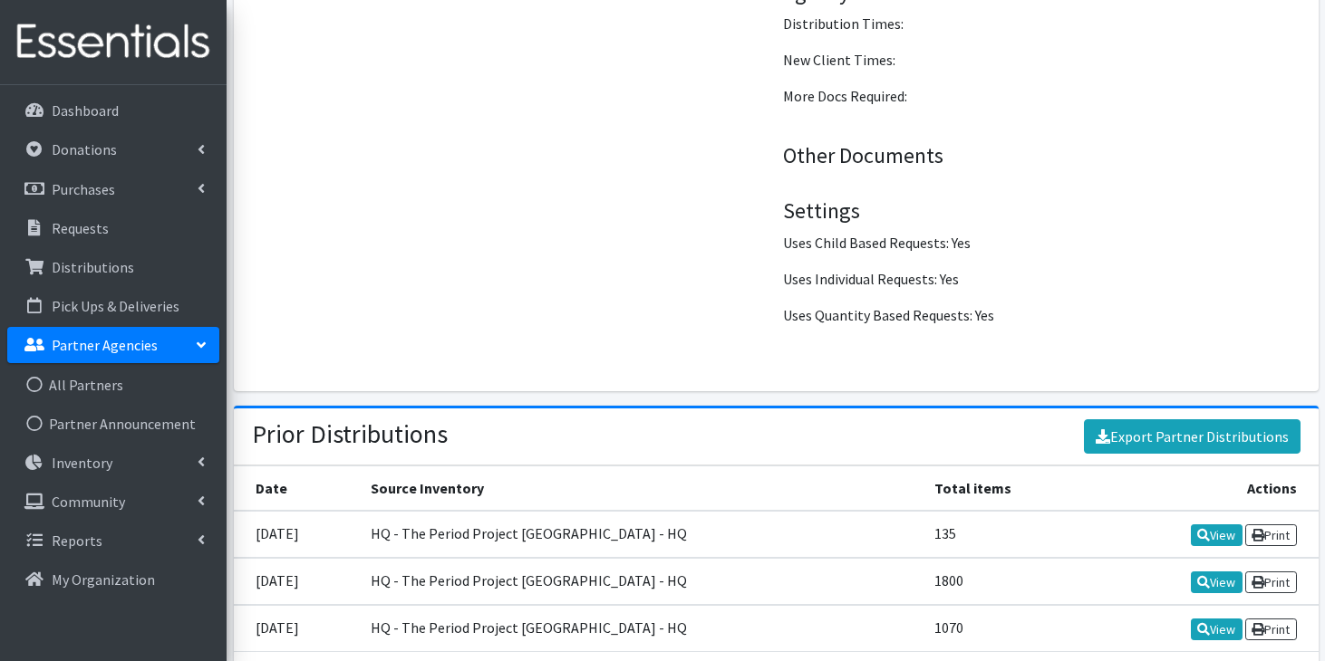
scroll to position [2735, 0]
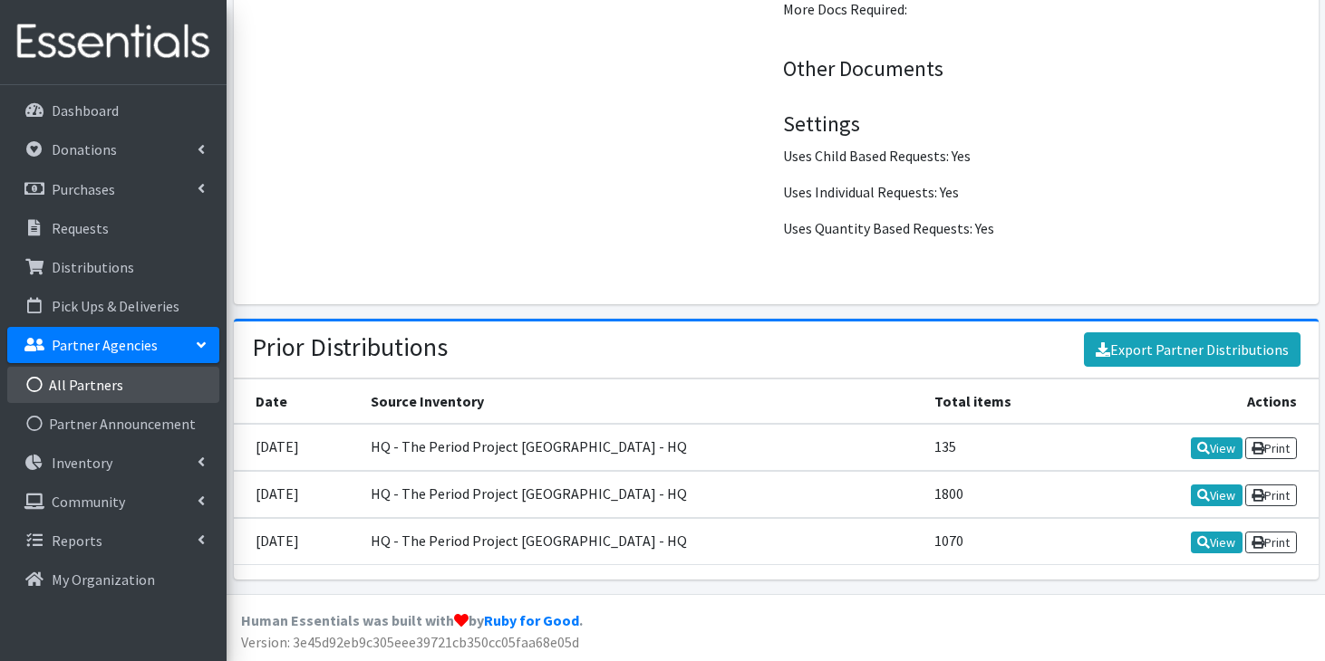
click at [98, 389] on link "All Partners" at bounding box center [113, 385] width 212 height 36
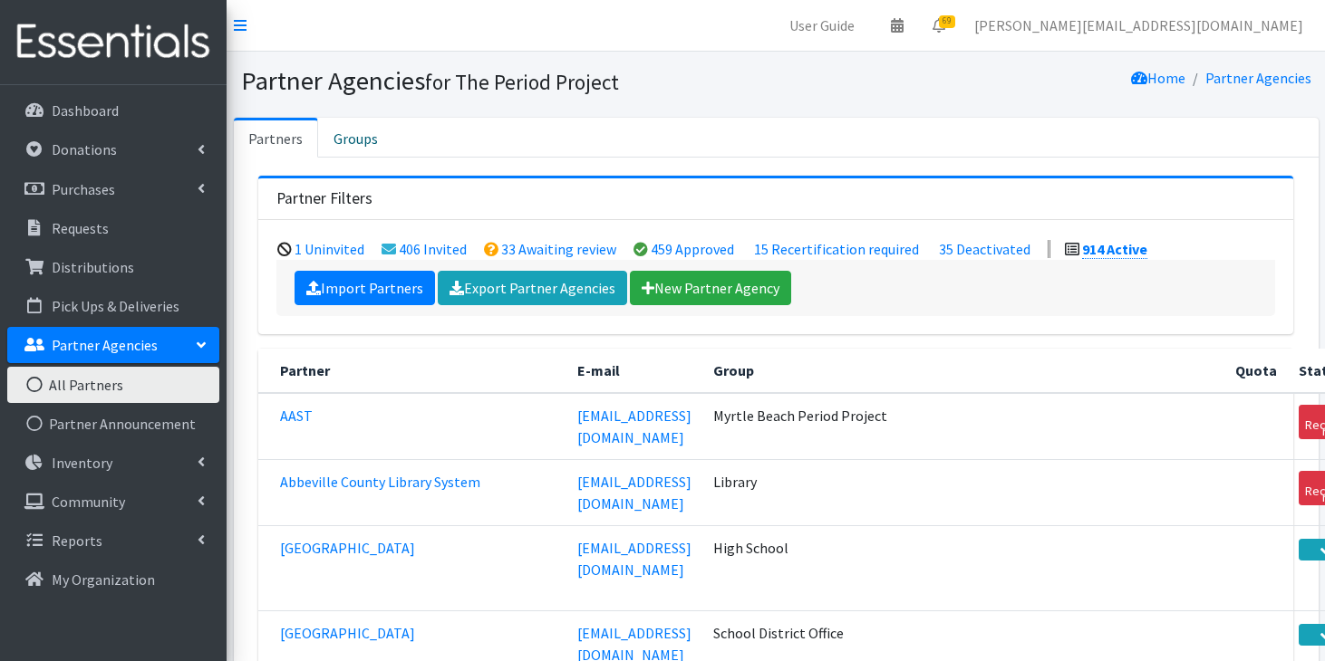
scroll to position [53741, 0]
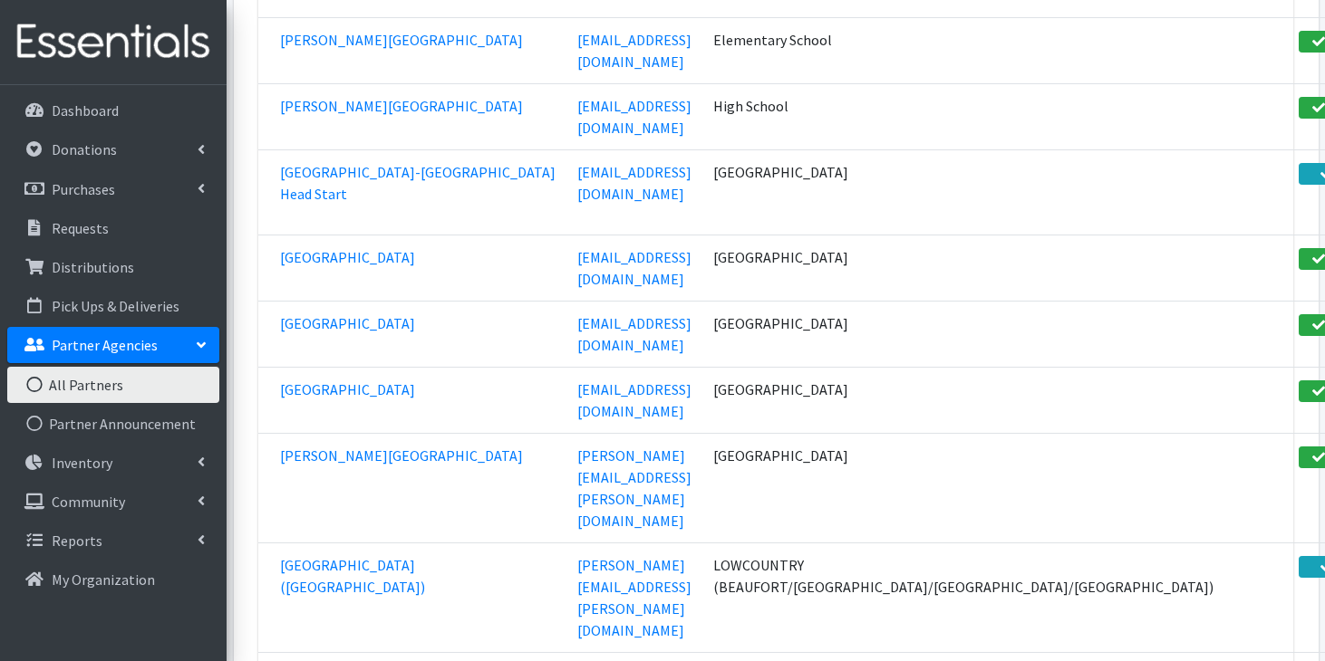
scroll to position [21507, 0]
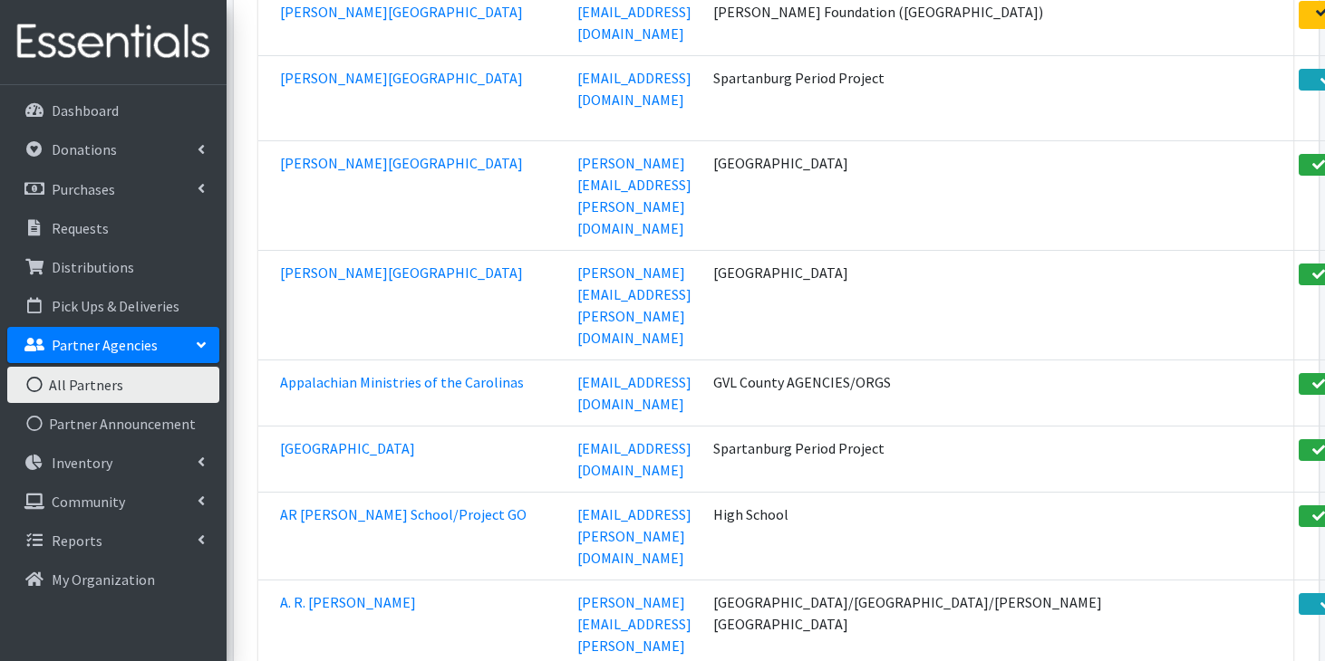
scroll to position [69376, 0]
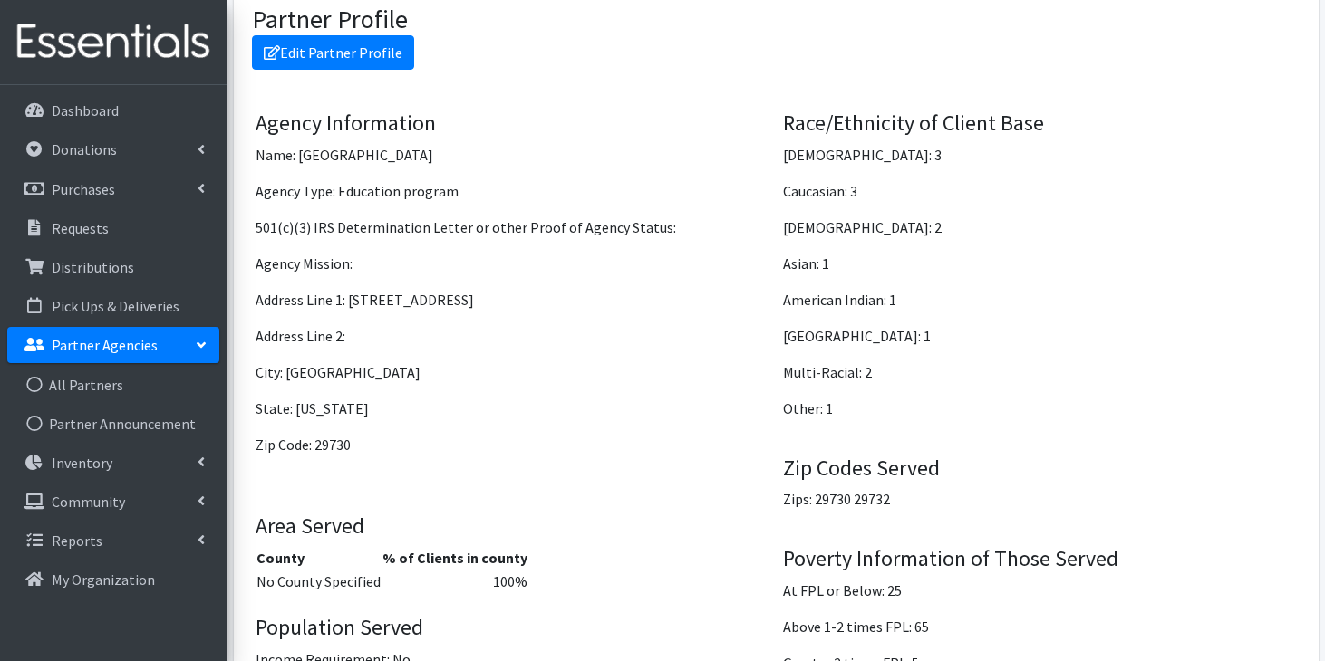
scroll to position [1382, 0]
drag, startPoint x: 349, startPoint y: 296, endPoint x: 471, endPoint y: 298, distance: 122.3
click at [472, 299] on p "Address Line 1: [STREET_ADDRESS]" at bounding box center [513, 299] width 514 height 22
copy p "[STREET_ADDRESS]"
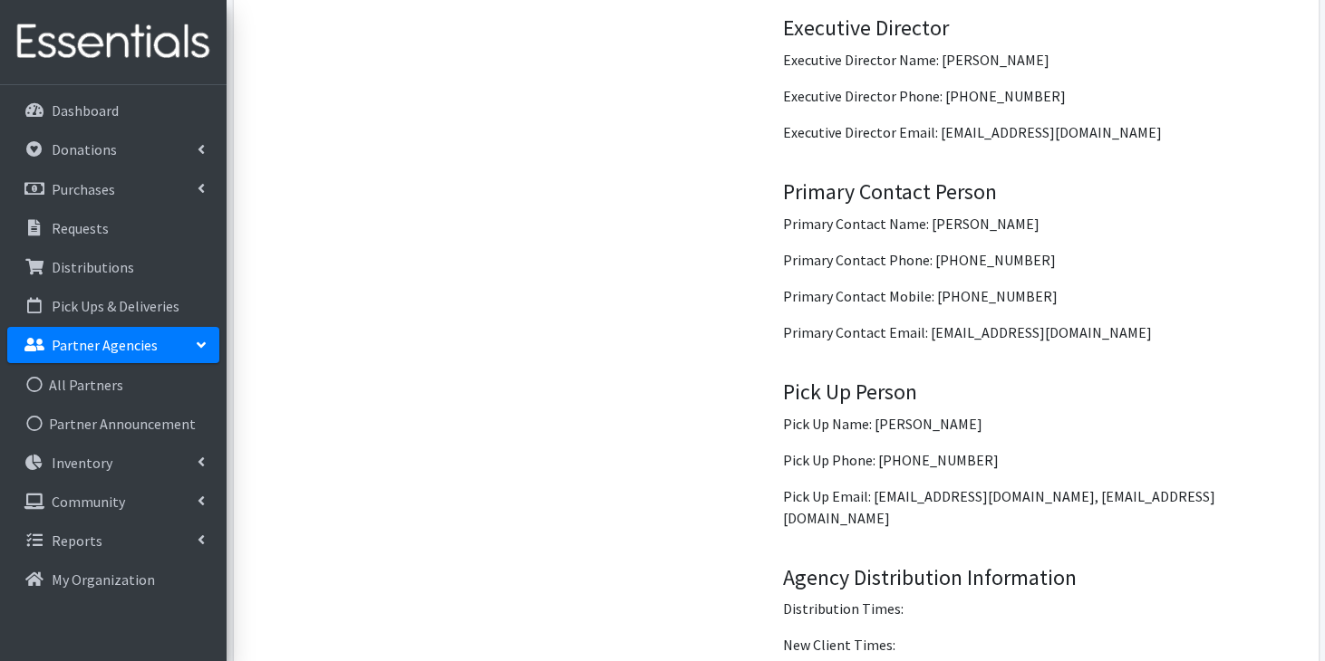
scroll to position [2114, 0]
drag, startPoint x: 959, startPoint y: 458, endPoint x: 880, endPoint y: 450, distance: 79.2
click at [880, 450] on p "Pick Up Phone: 803-981-1182" at bounding box center [1040, 459] width 514 height 22
copy p "803-981-1182"
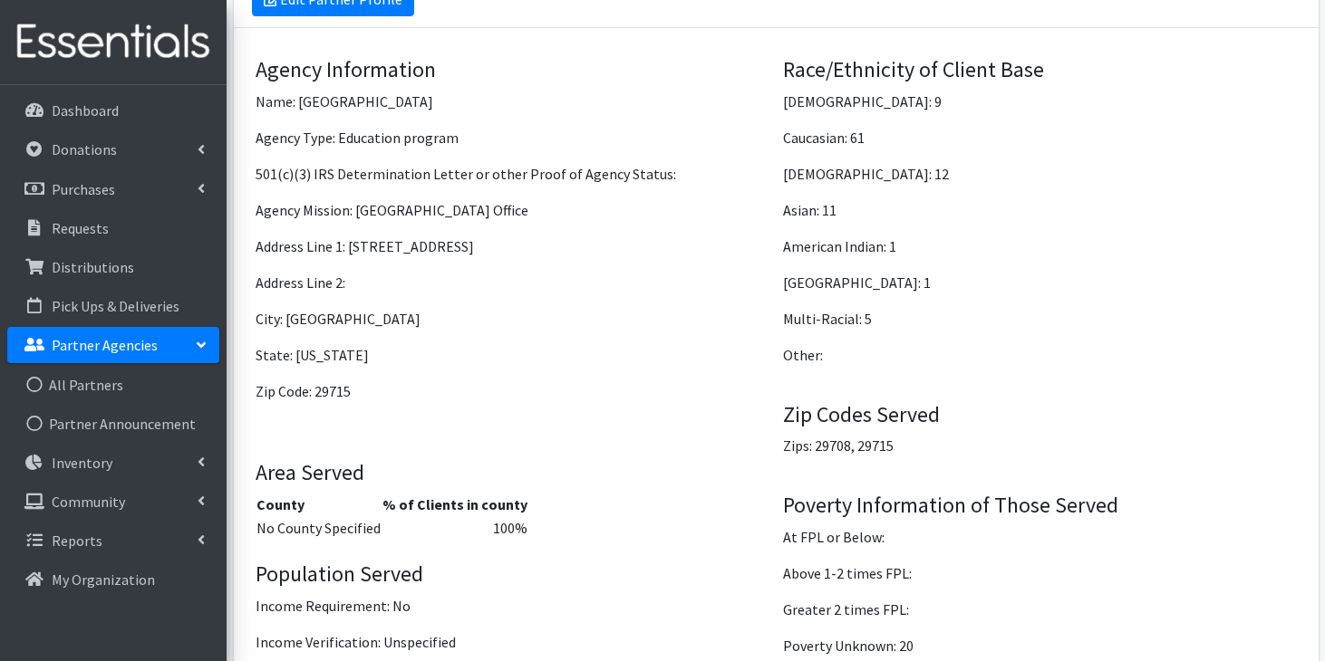
scroll to position [1417, 0]
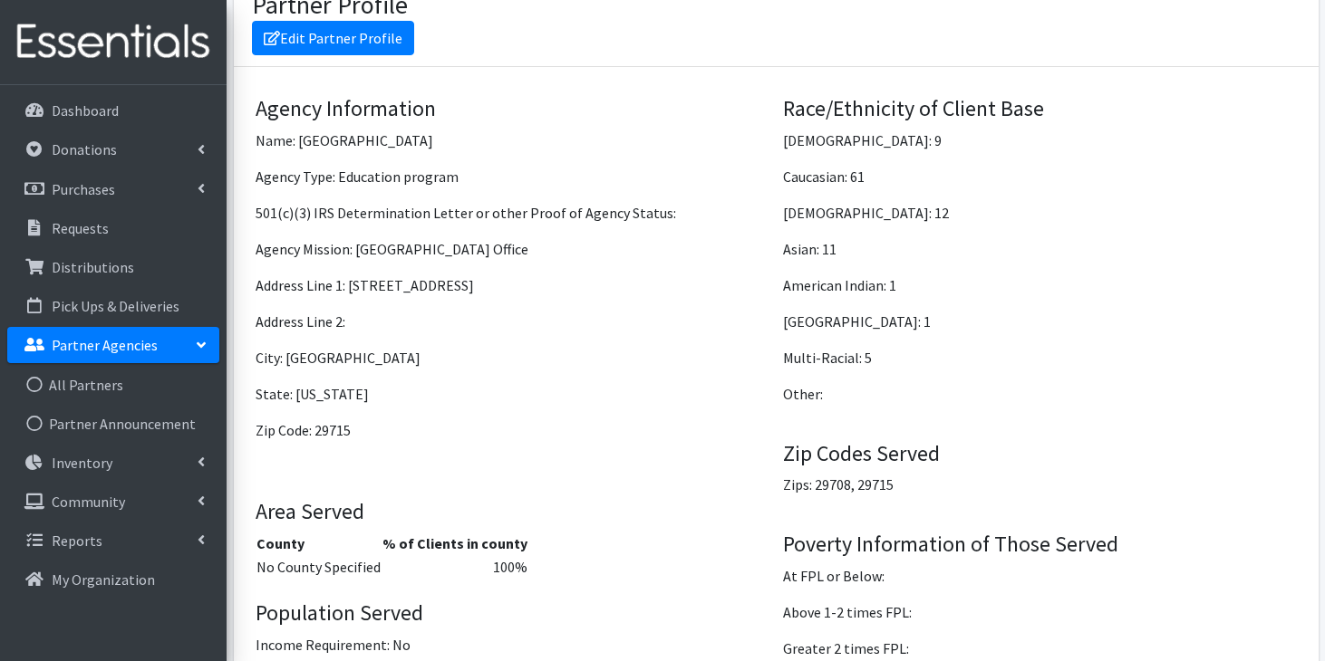
drag, startPoint x: 349, startPoint y: 285, endPoint x: 459, endPoint y: 286, distance: 110.6
click at [459, 287] on p "Address Line 1: [STREET_ADDRESS]" at bounding box center [513, 286] width 514 height 22
copy p "[STREET_ADDRESS]"
drag, startPoint x: 318, startPoint y: 429, endPoint x: 352, endPoint y: 430, distance: 34.4
click at [352, 430] on p "Zip Code: 29715" at bounding box center [513, 431] width 514 height 22
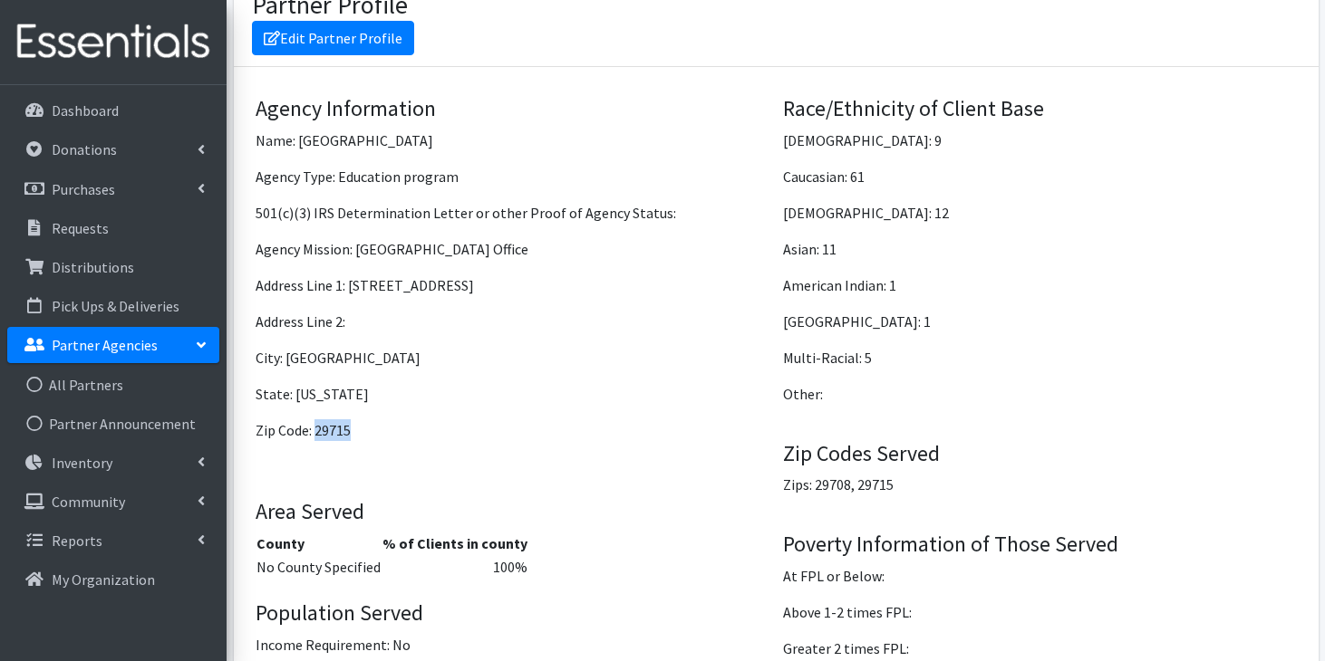
copy p "29715"
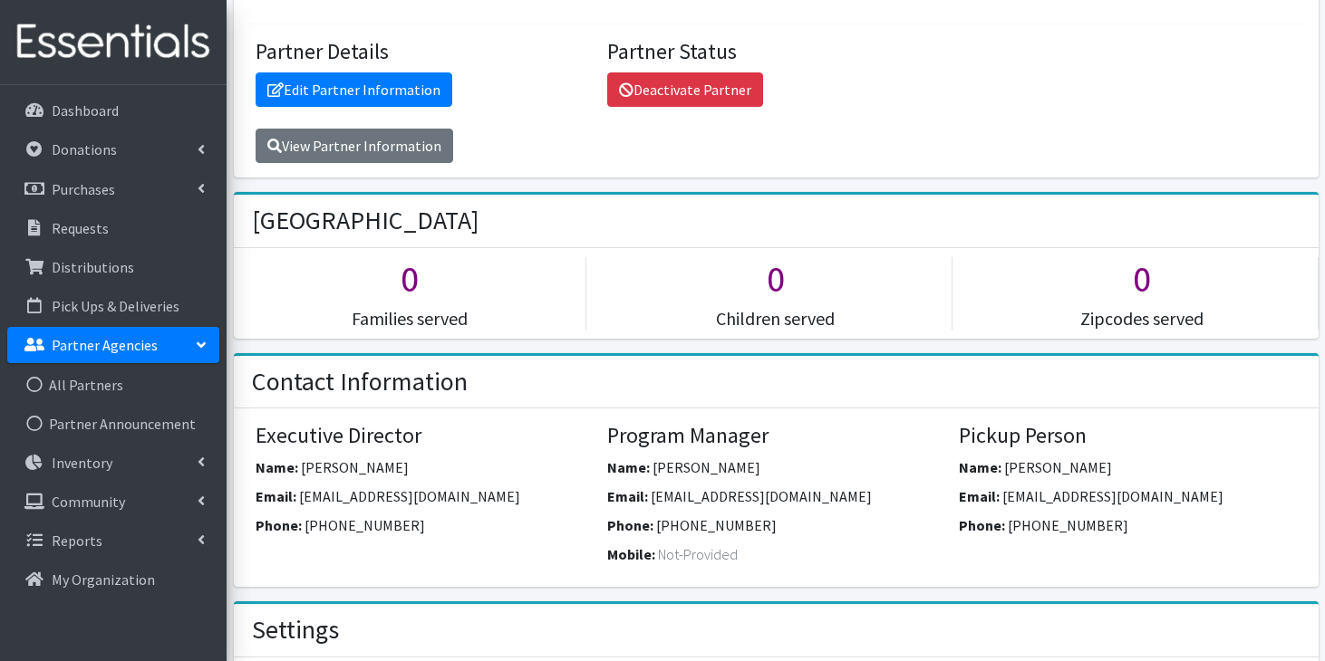
scroll to position [228, 0]
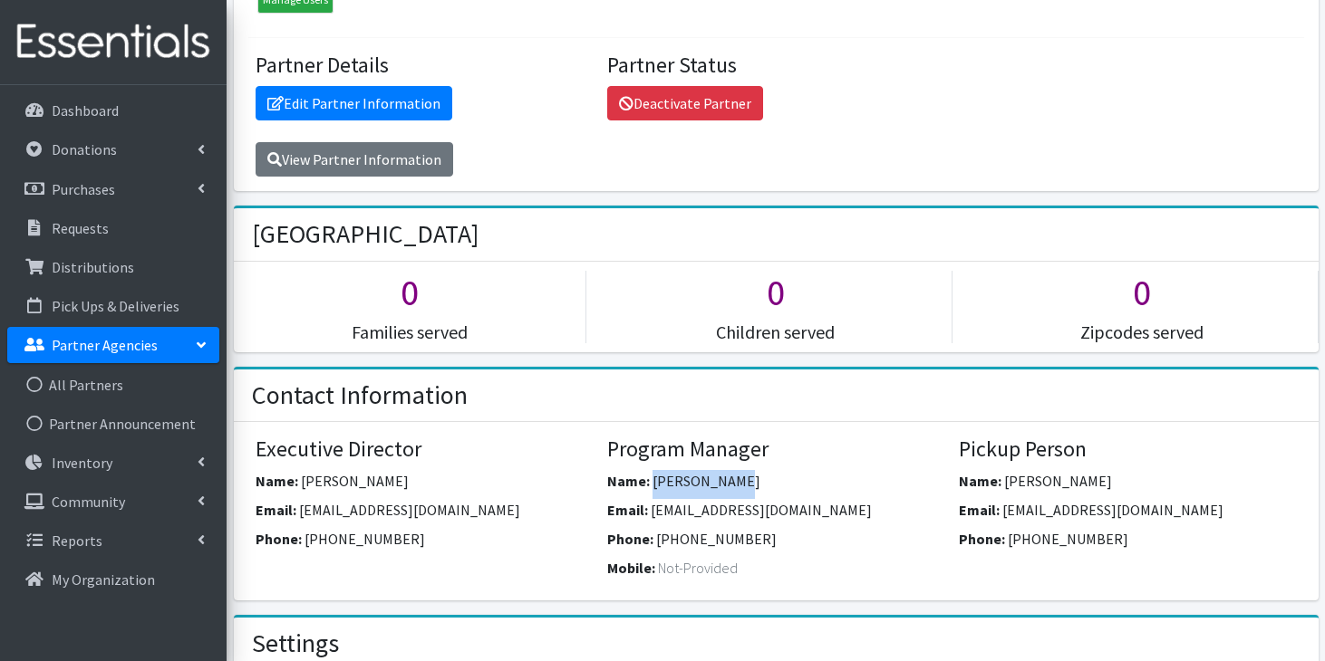
drag, startPoint x: 736, startPoint y: 480, endPoint x: 651, endPoint y: 477, distance: 84.3
click at [652, 477] on span "[PERSON_NAME]" at bounding box center [706, 481] width 108 height 18
copy span "[PERSON_NAME]"
drag, startPoint x: 735, startPoint y: 540, endPoint x: 656, endPoint y: 535, distance: 79.0
click at [656, 535] on span "[PHONE_NUMBER]" at bounding box center [716, 539] width 121 height 18
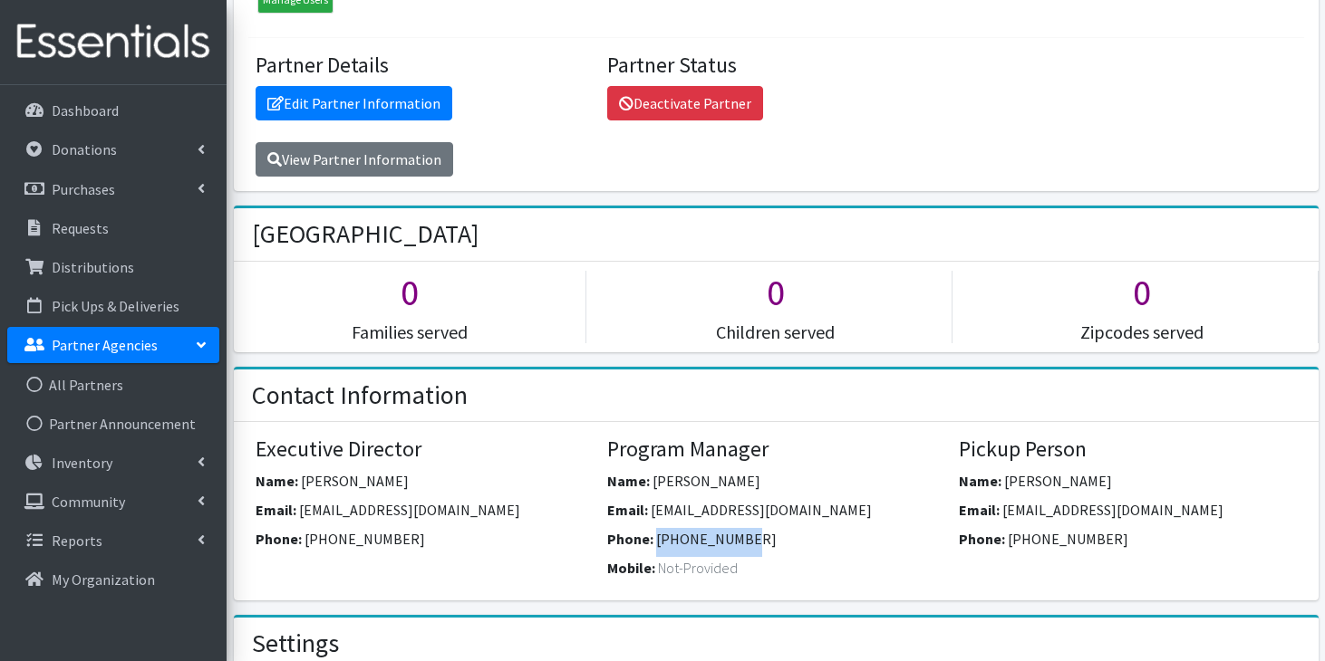
copy span "[PHONE_NUMBER]"
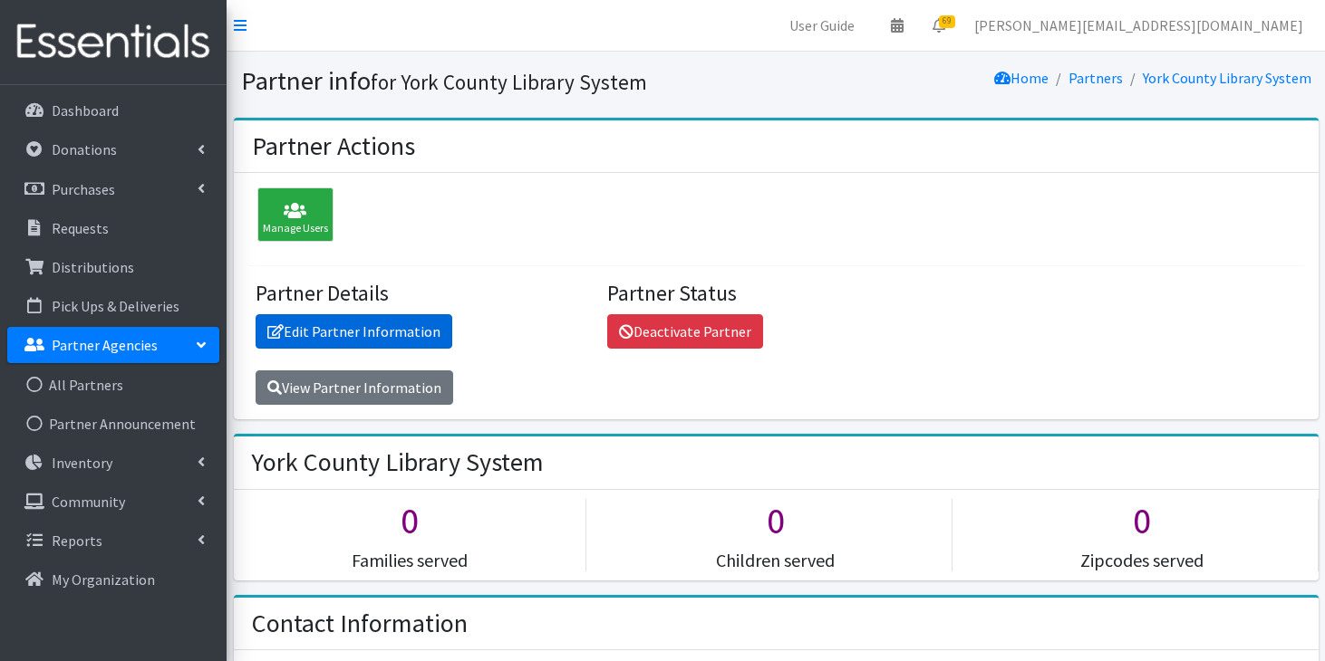
click at [340, 333] on link "Edit Partner Information" at bounding box center [354, 331] width 197 height 34
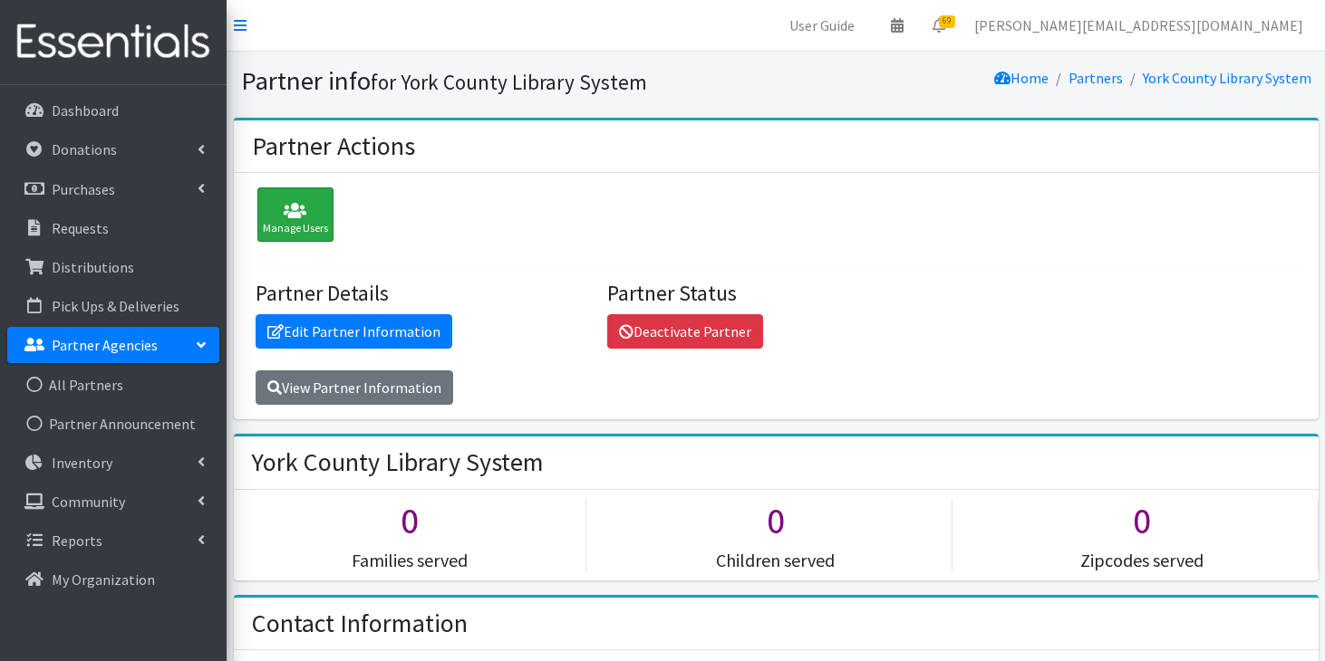
click at [263, 212] on icon at bounding box center [295, 211] width 65 height 18
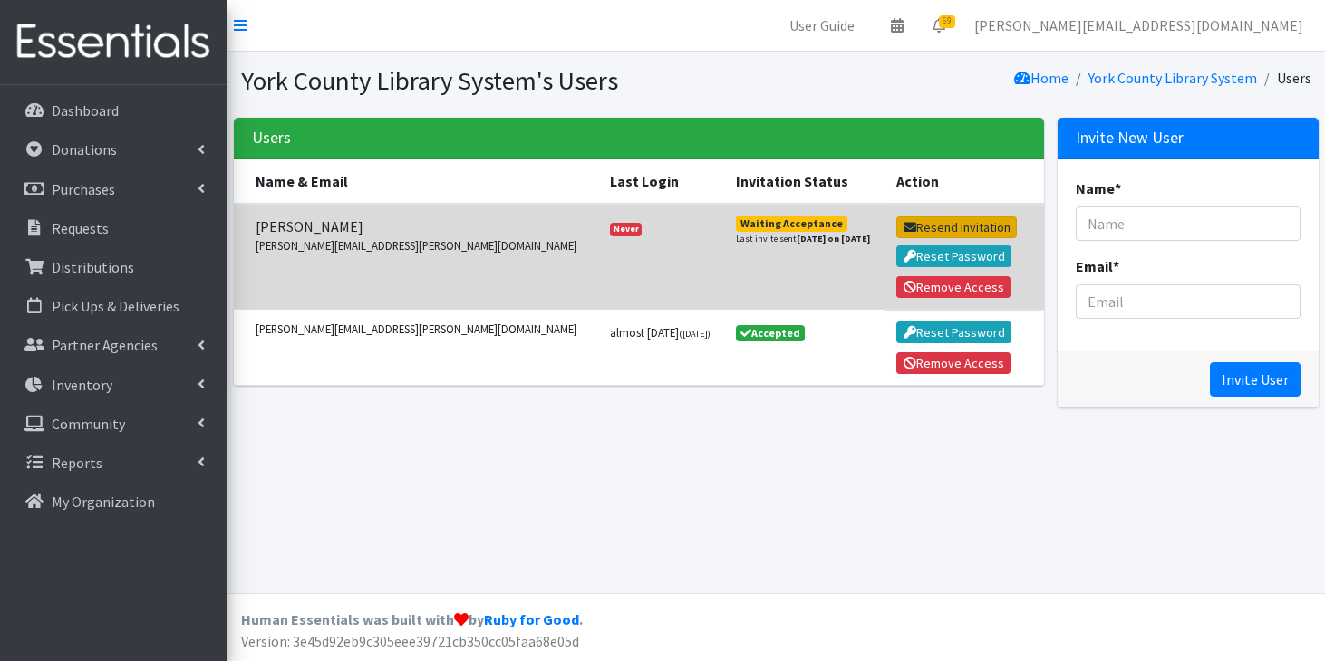
click at [944, 221] on button "Resend Invitation" at bounding box center [956, 228] width 121 height 22
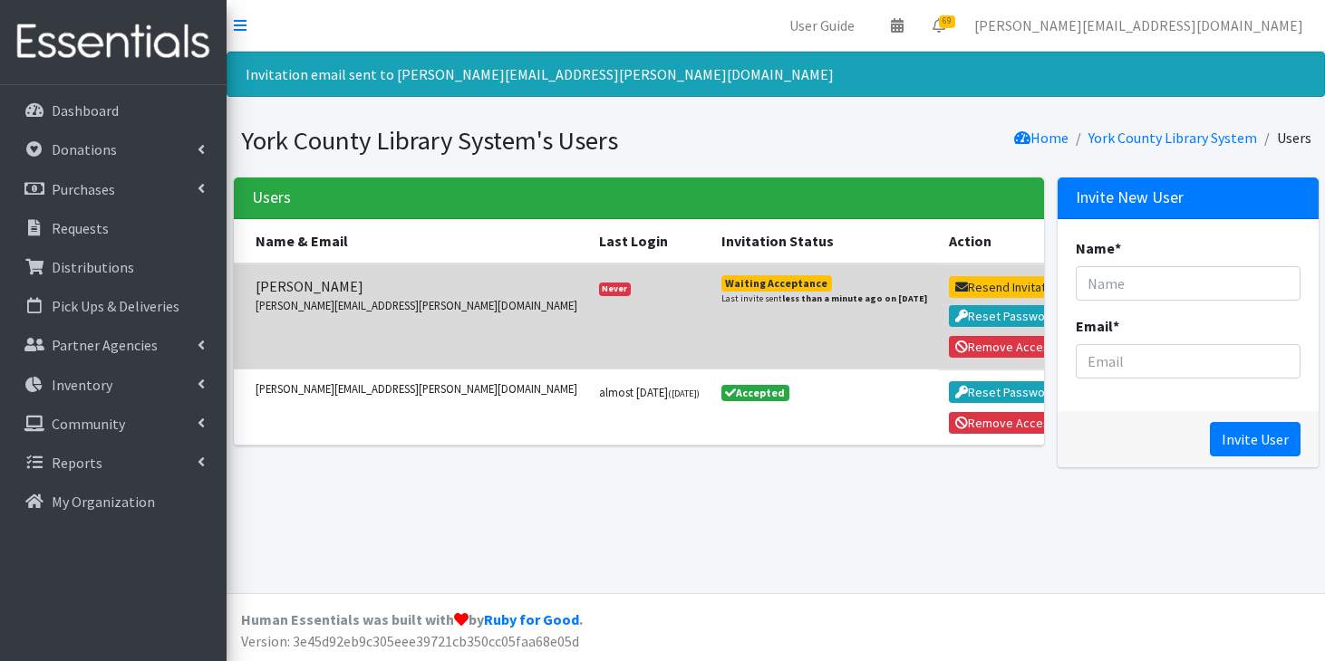
drag, startPoint x: 370, startPoint y: 285, endPoint x: 248, endPoint y: 286, distance: 121.4
click at [248, 286] on td "Amanda Antonacci amanda.antonacci@yclibrary.org" at bounding box center [411, 317] width 354 height 106
copy span "Amanda Antonacci"
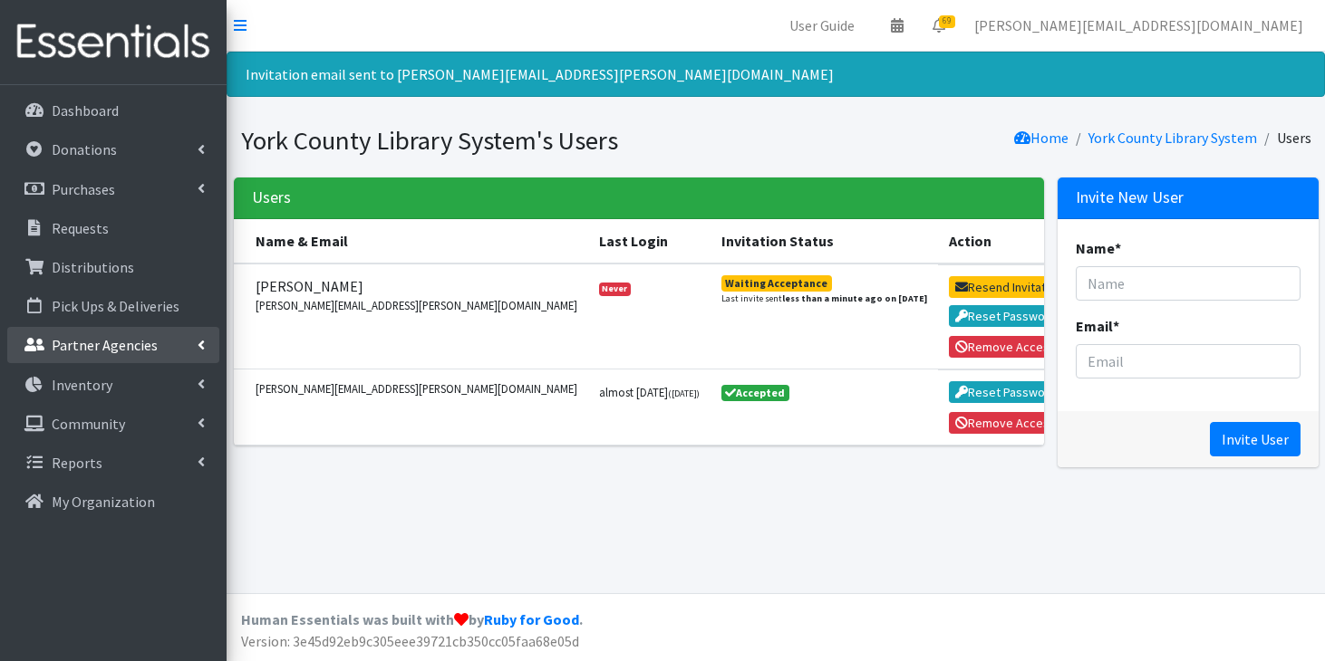
click at [115, 351] on p "Partner Agencies" at bounding box center [105, 345] width 106 height 18
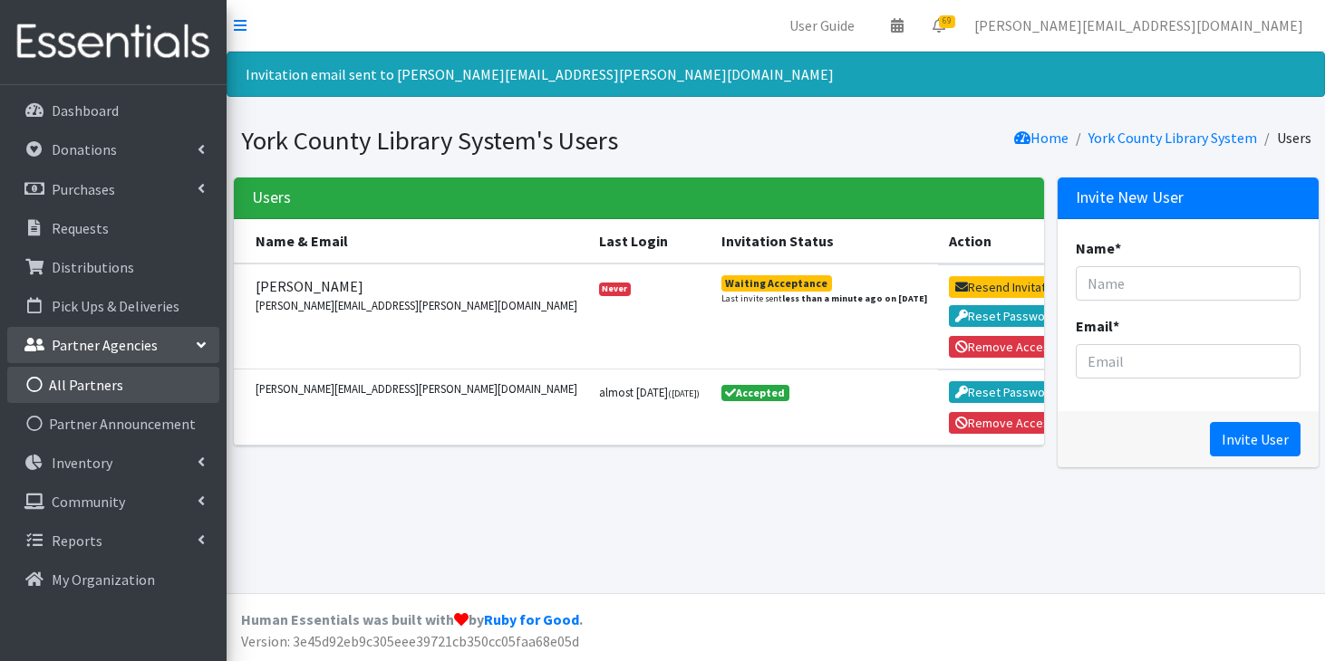
click at [108, 391] on link "All Partners" at bounding box center [113, 385] width 212 height 36
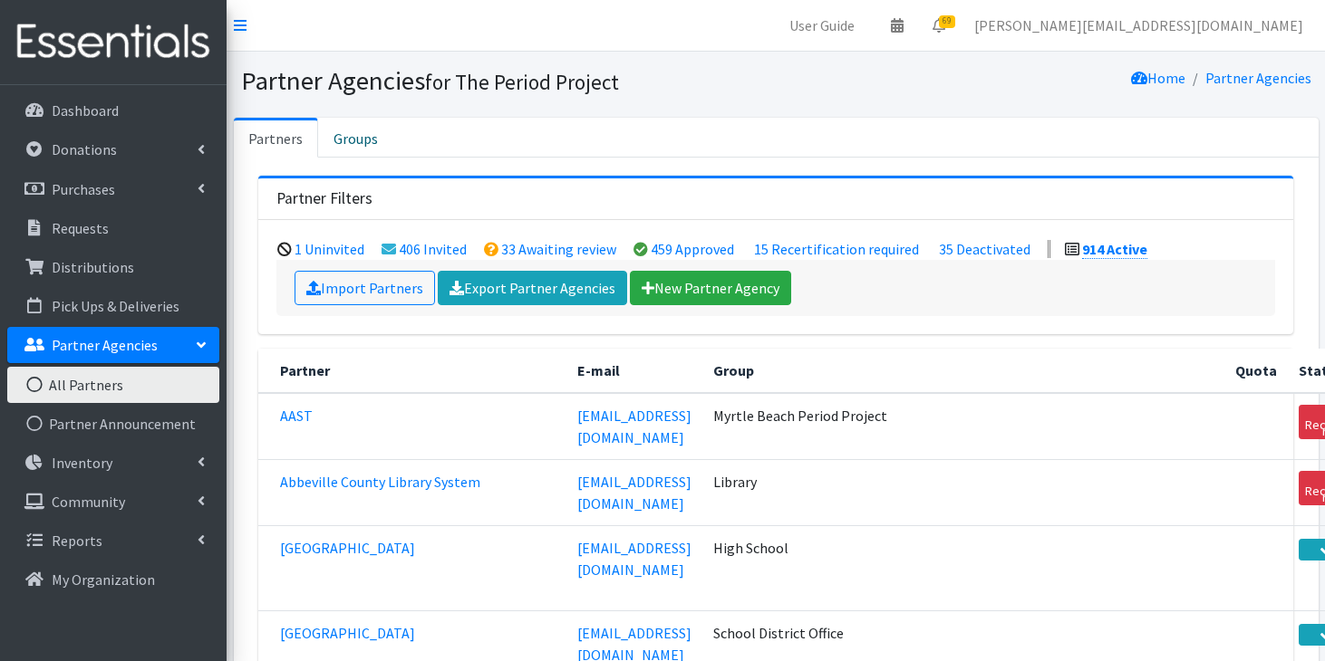
scroll to position [69443, 0]
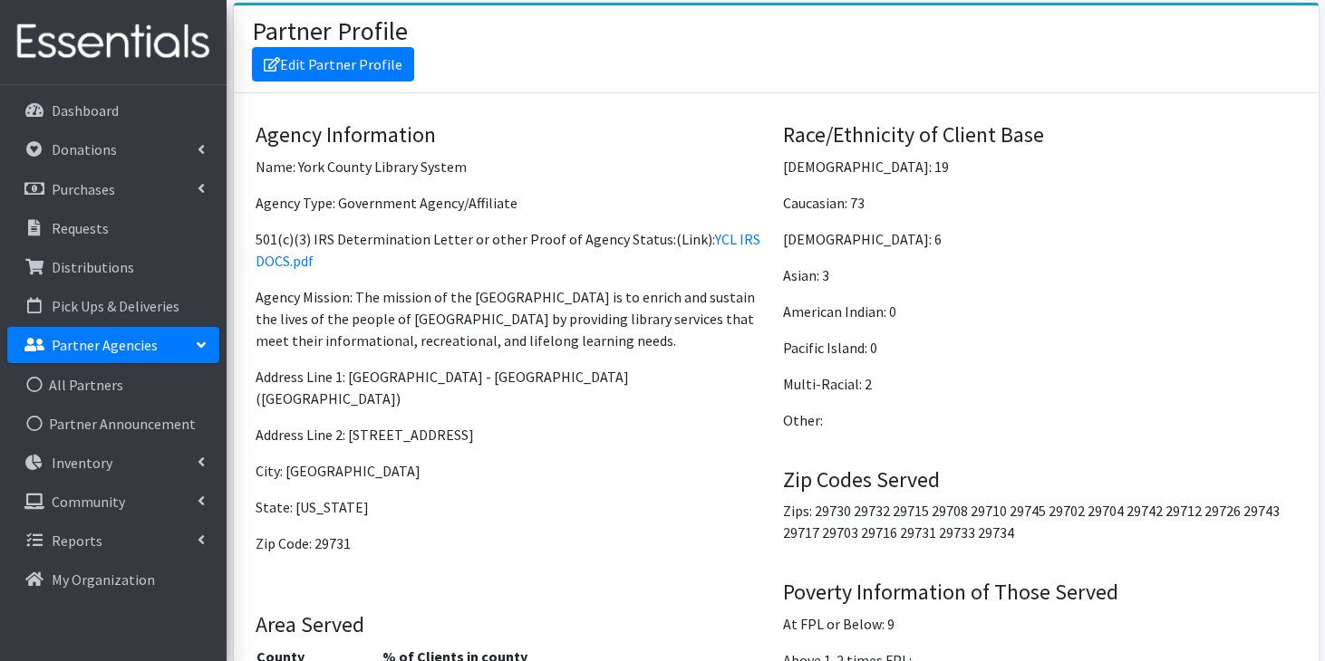
scroll to position [1432, 0]
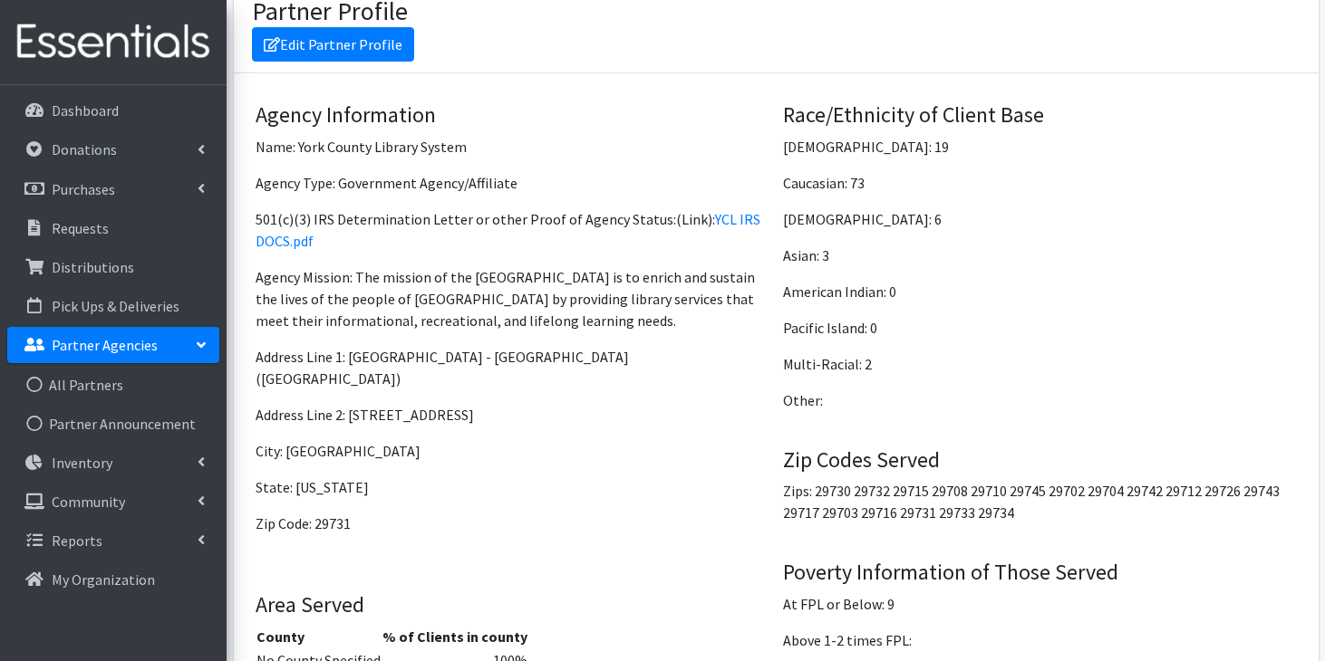
drag, startPoint x: 351, startPoint y: 372, endPoint x: 487, endPoint y: 371, distance: 136.8
click at [488, 404] on p "Address Line 2: 138 East Black Street" at bounding box center [513, 415] width 514 height 22
copy p "138 East Black Street"
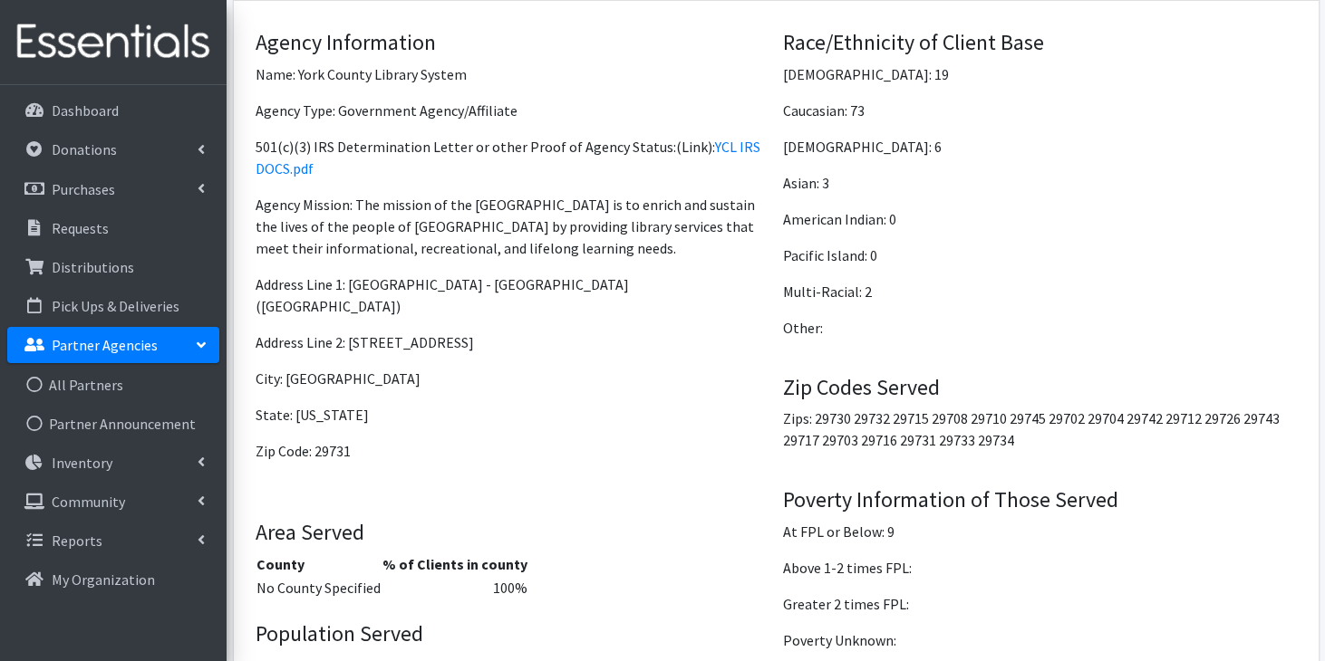
scroll to position [813, 0]
